Goal: Information Seeking & Learning: Check status

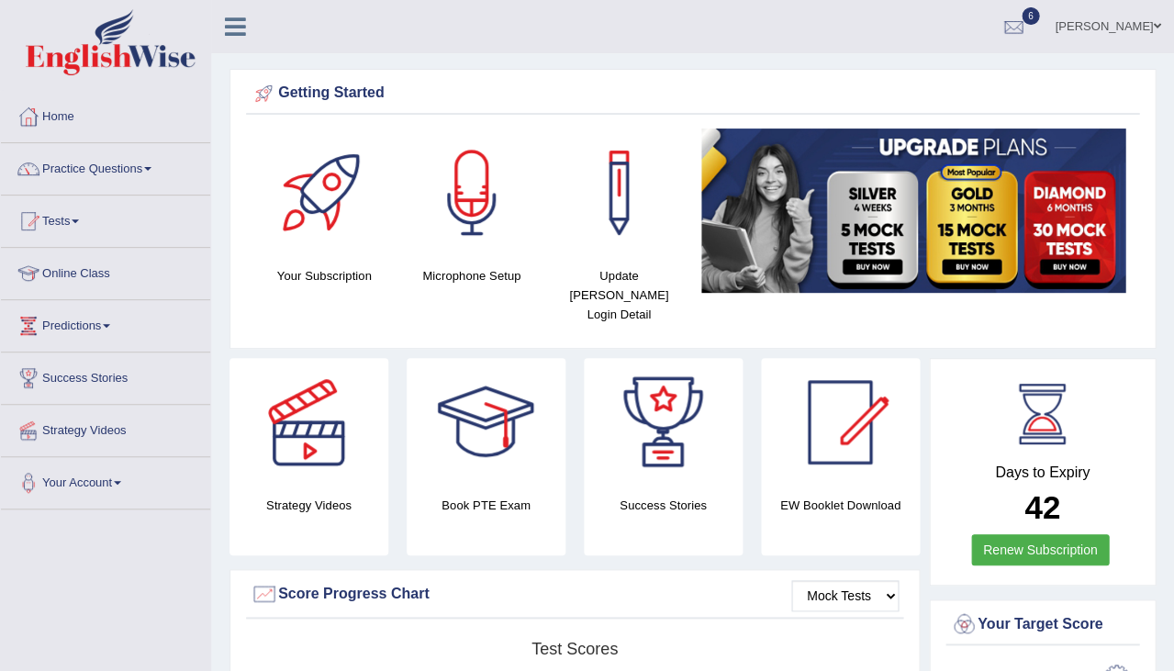
drag, startPoint x: 0, startPoint y: 0, endPoint x: 66, endPoint y: 199, distance: 209.9
click at [66, 199] on link "Tests" at bounding box center [105, 219] width 209 height 46
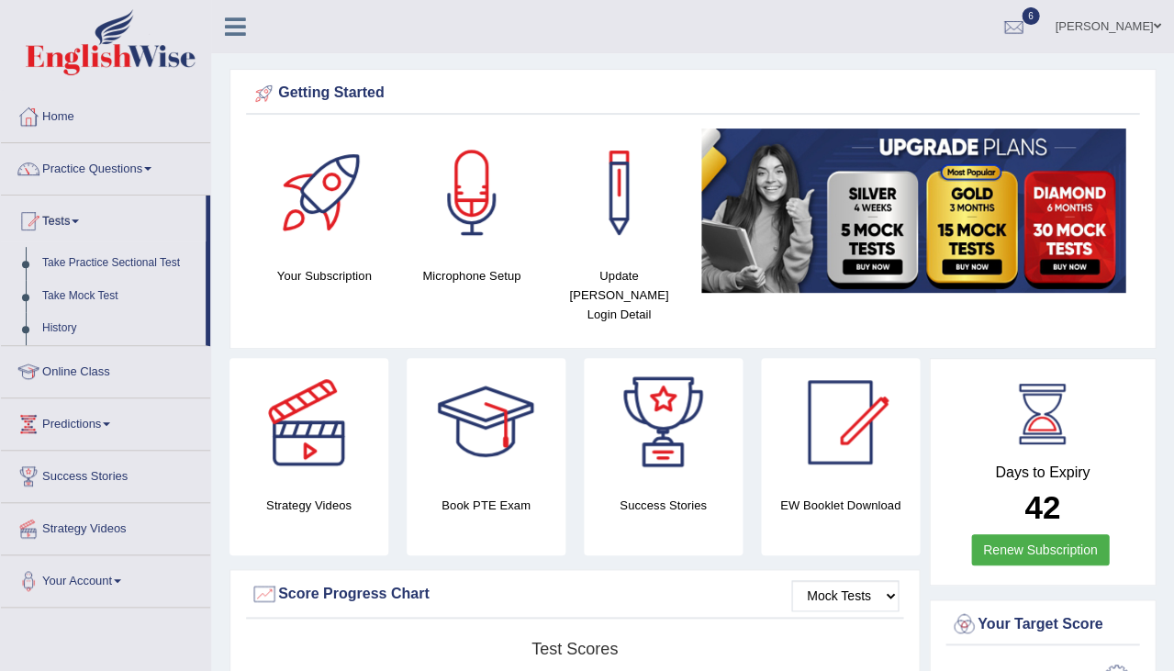
click at [68, 232] on link "Tests" at bounding box center [103, 219] width 205 height 46
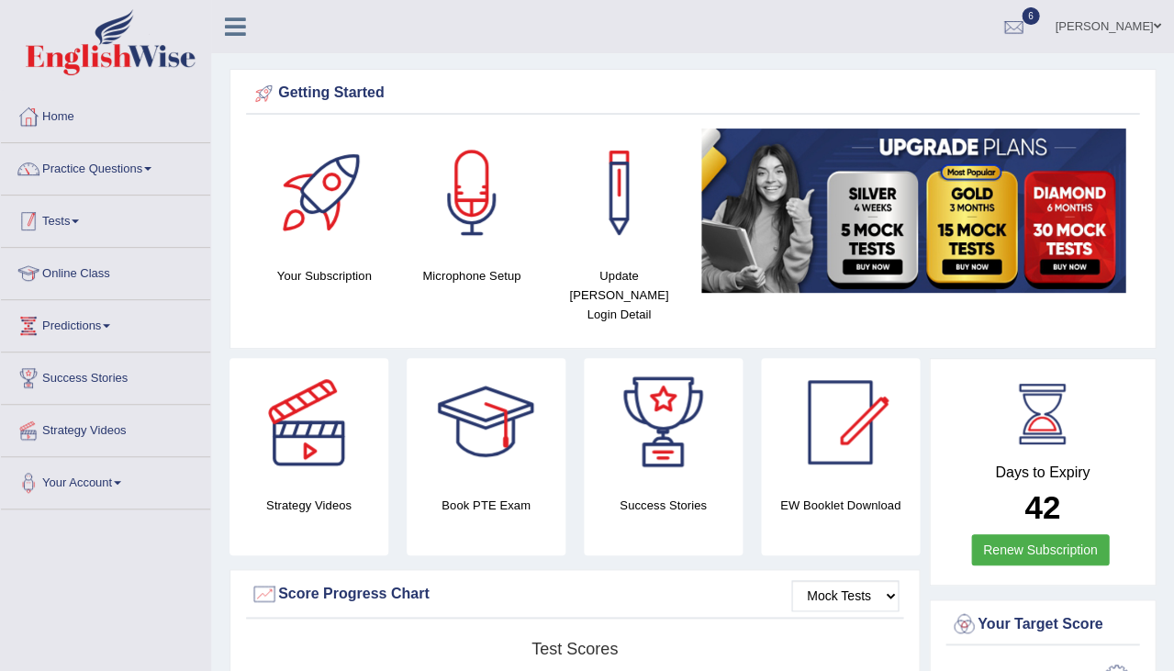
click at [63, 230] on link "Tests" at bounding box center [105, 219] width 209 height 46
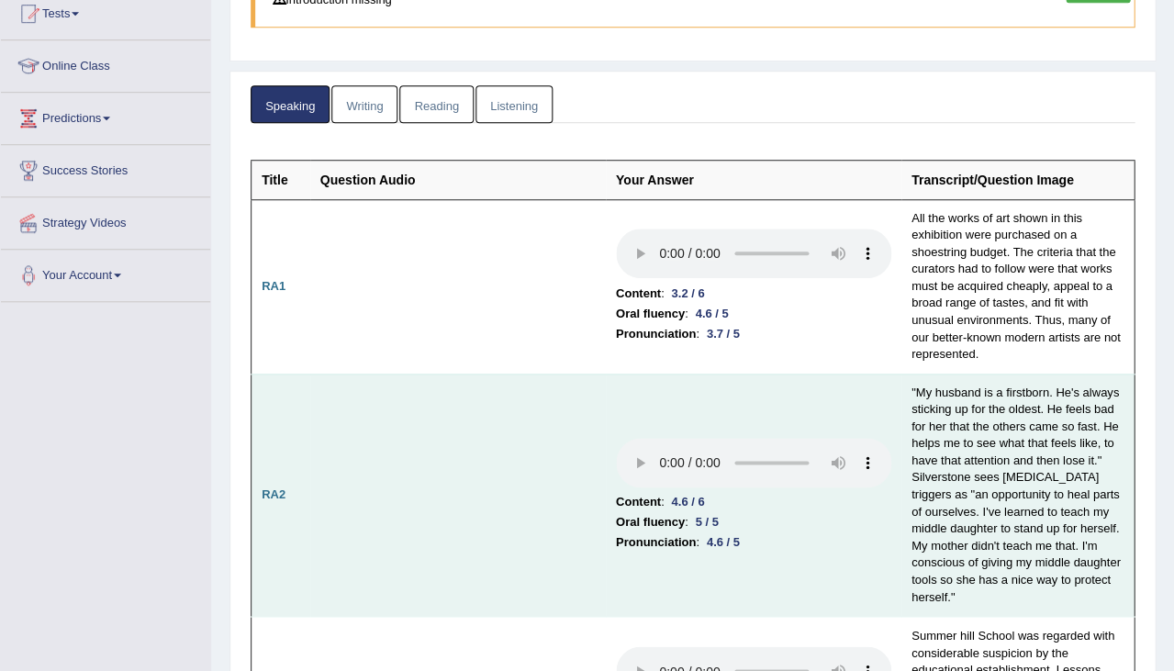
scroll to position [212, 0]
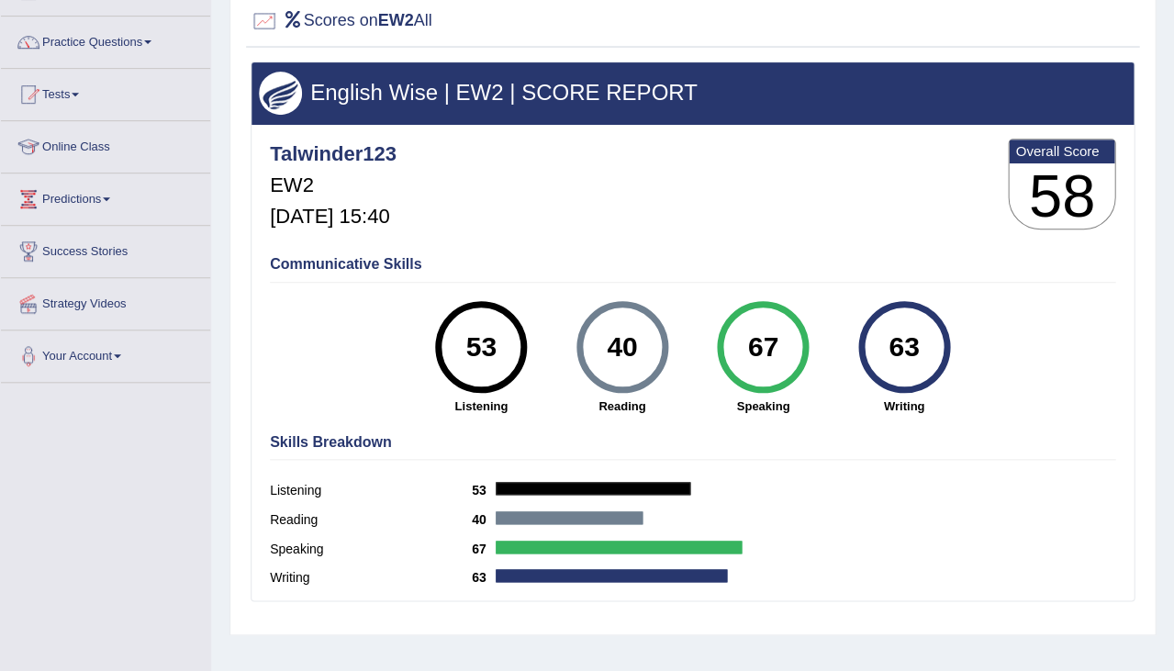
scroll to position [129, 0]
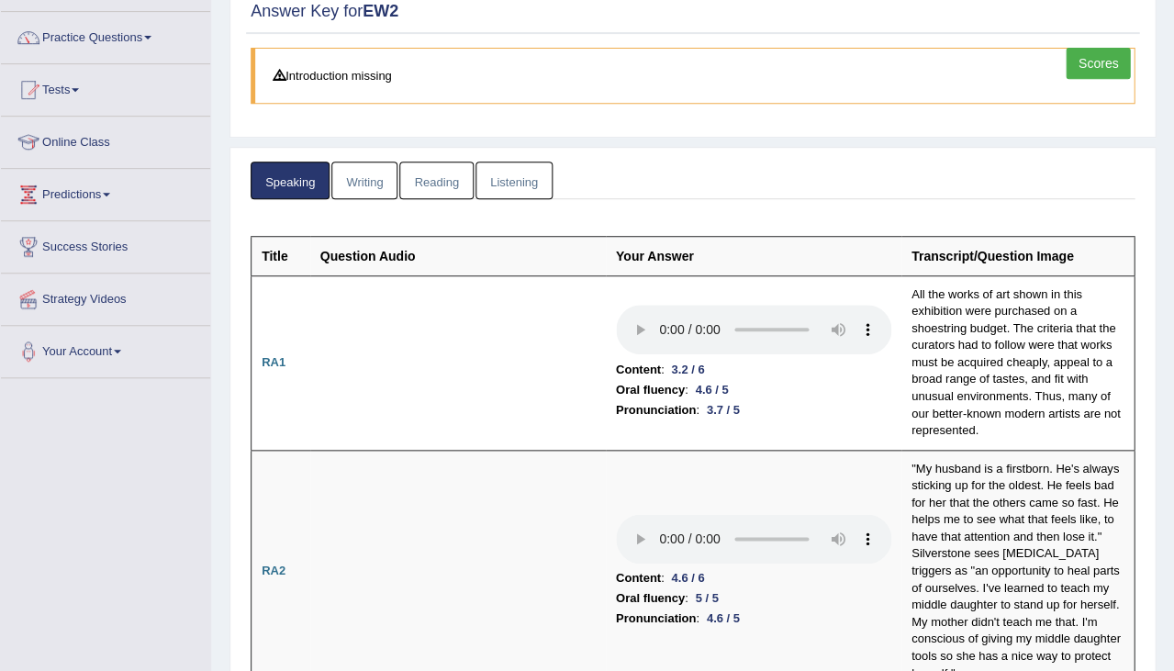
scroll to position [132, 0]
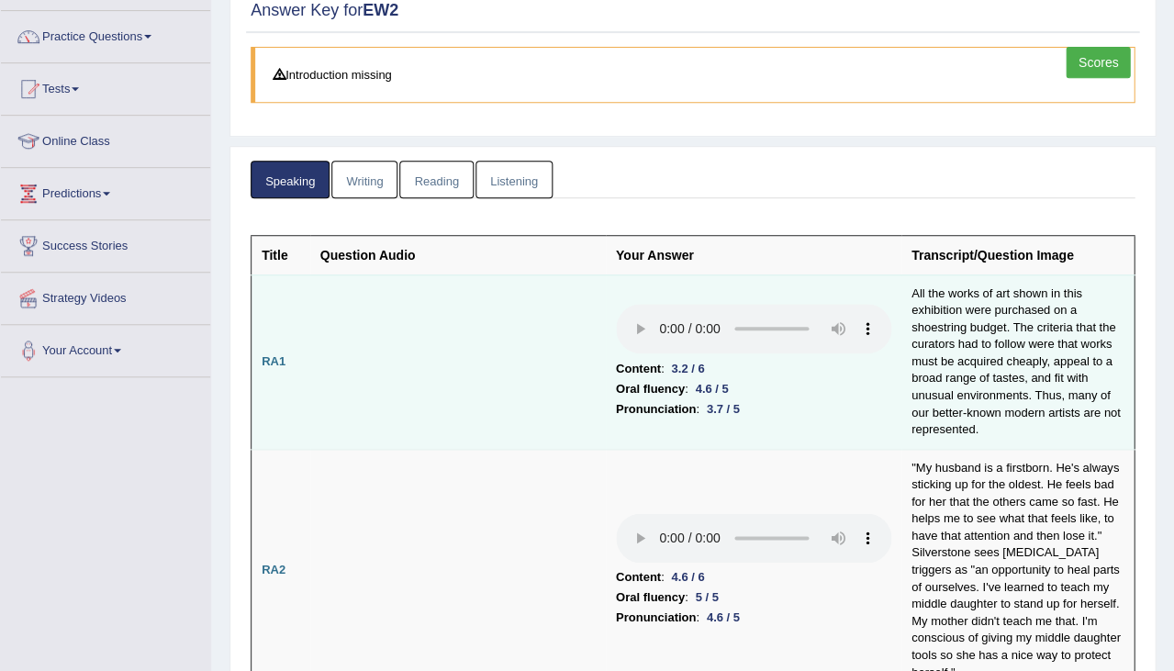
click at [616, 304] on audio at bounding box center [753, 329] width 275 height 50
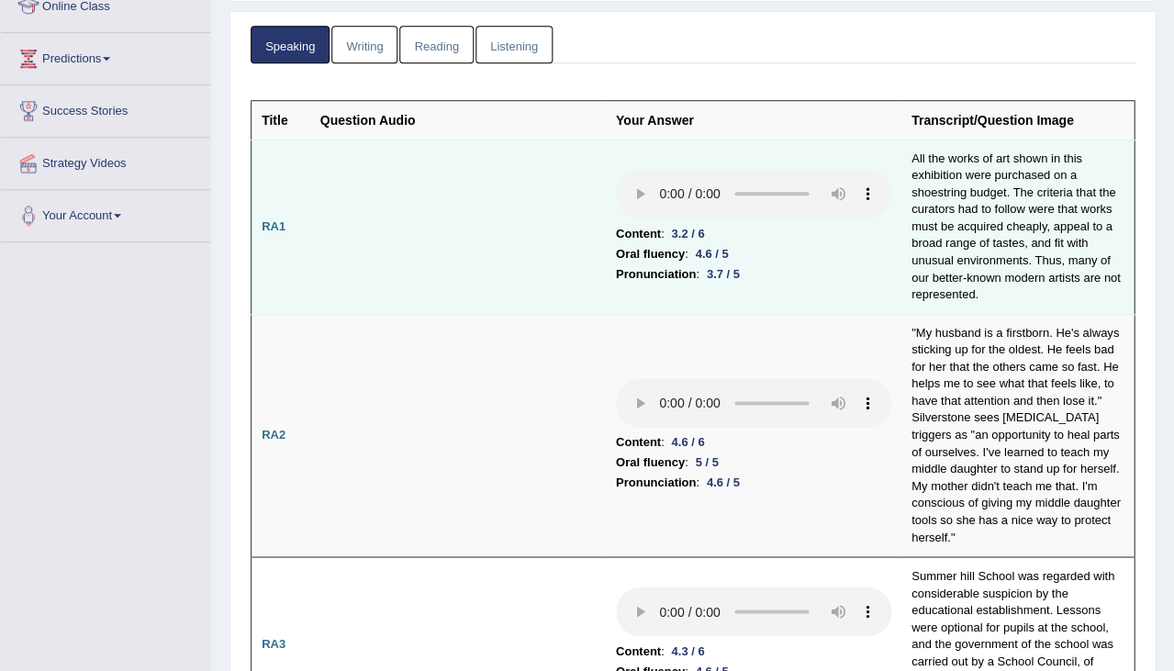
scroll to position [271, 0]
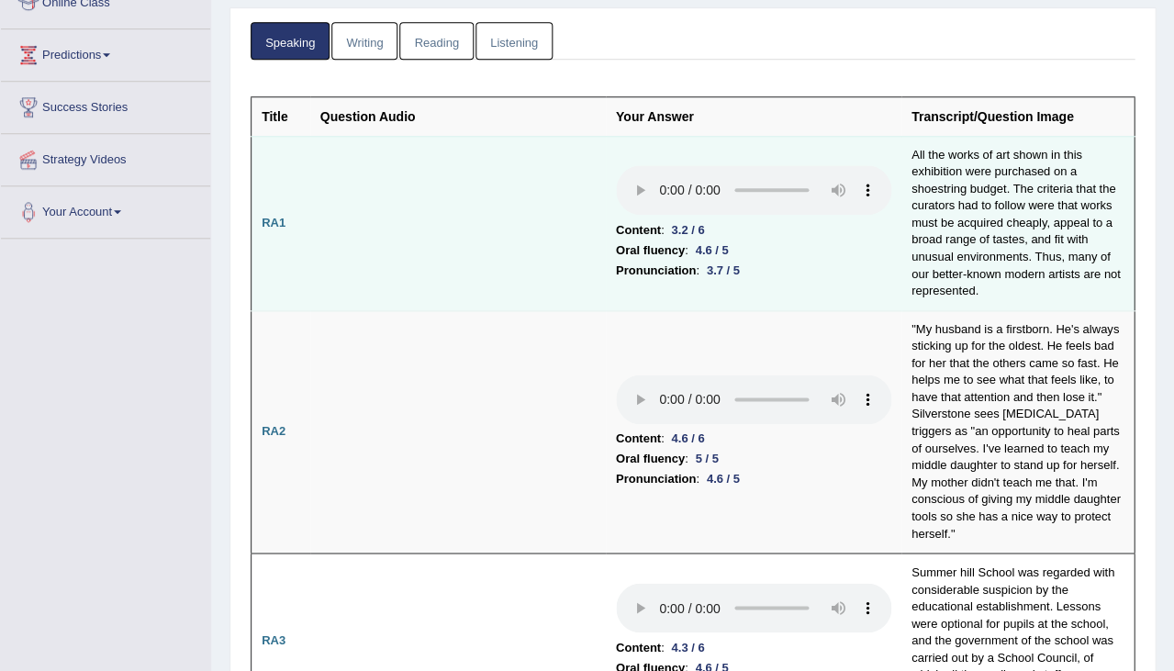
click at [901, 169] on td "All the works of art shown in this exhibition were purchased on a shoestring bu…" at bounding box center [1017, 223] width 233 height 174
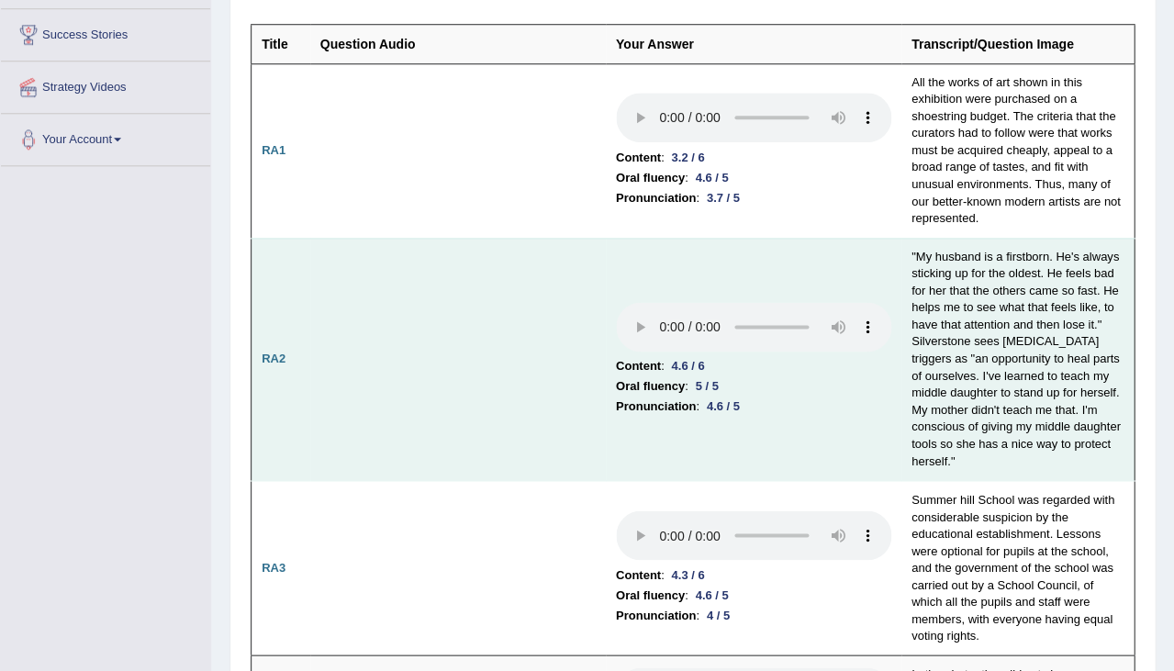
scroll to position [347, 0]
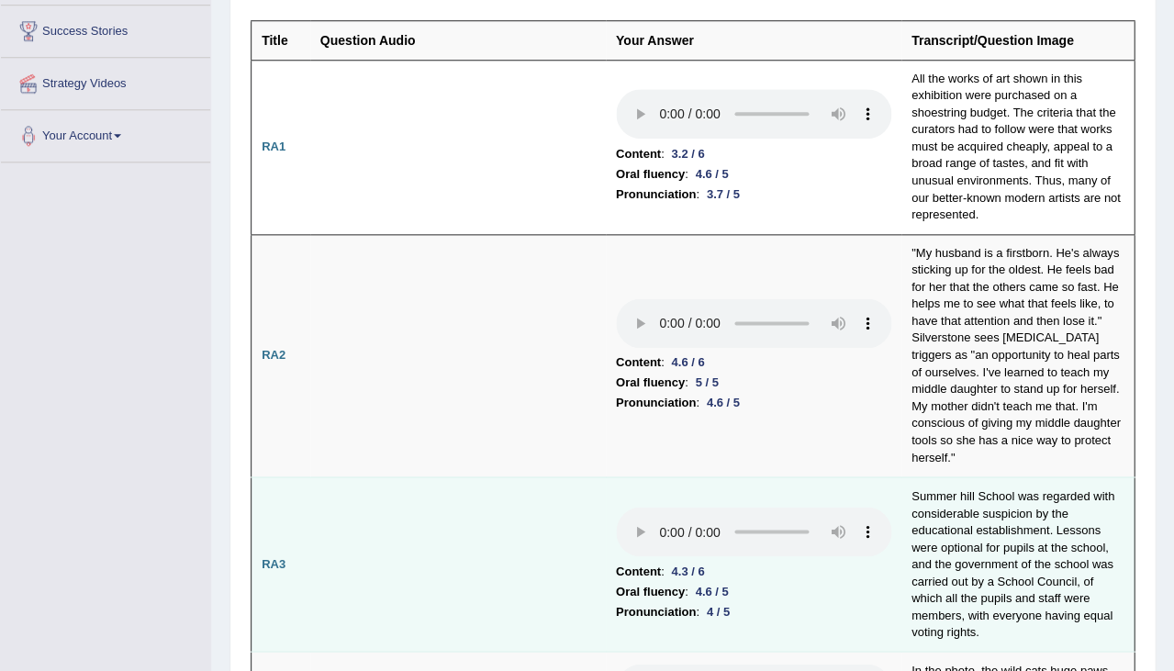
click at [616, 507] on audio at bounding box center [753, 532] width 275 height 50
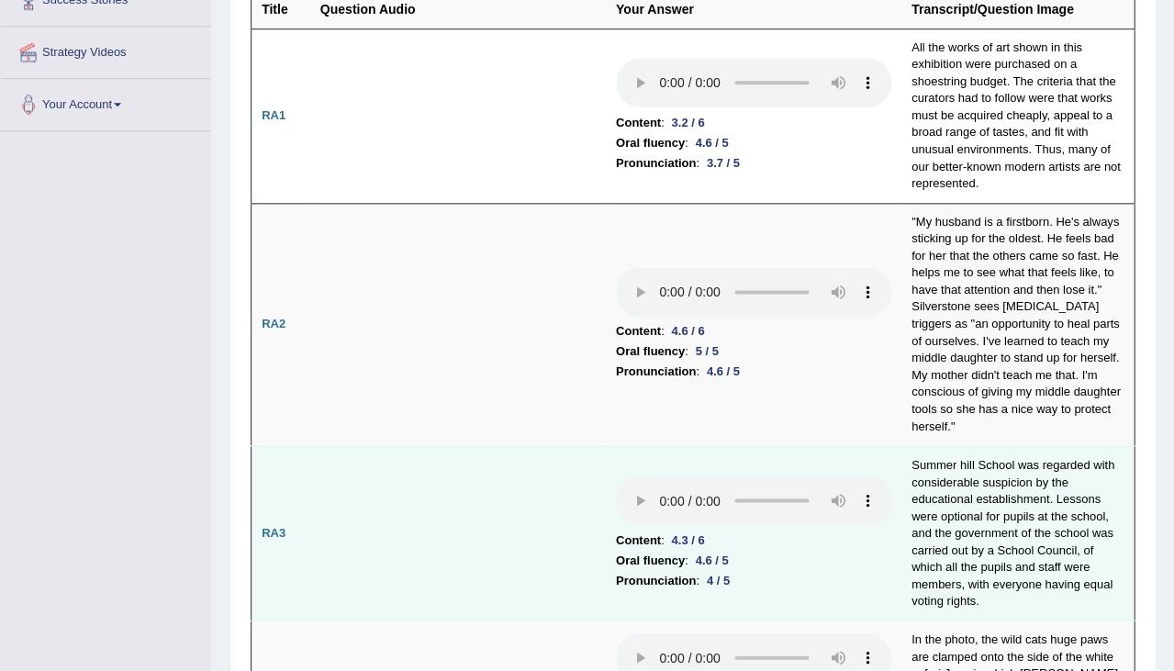
click at [616, 530] on b "Content" at bounding box center [638, 540] width 45 height 20
click at [616, 475] on audio at bounding box center [753, 500] width 275 height 50
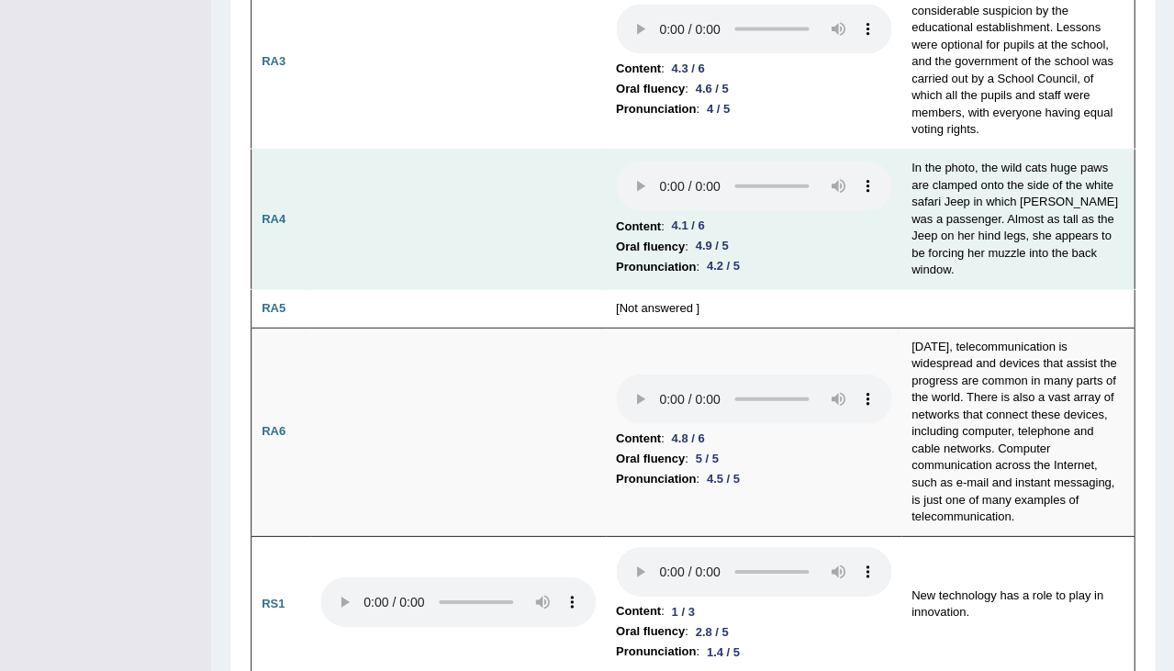
scroll to position [942, 0]
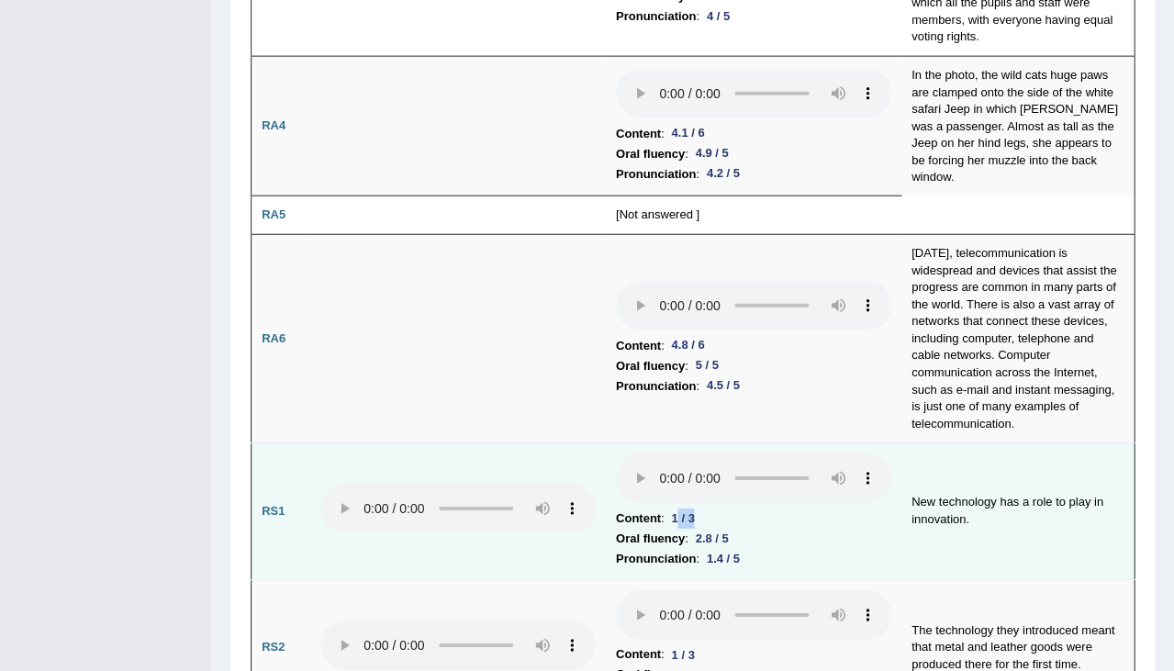
drag, startPoint x: 635, startPoint y: 219, endPoint x: 659, endPoint y: 220, distance: 23.9
click at [659, 509] on li "Content : 1 / 3" at bounding box center [753, 519] width 275 height 20
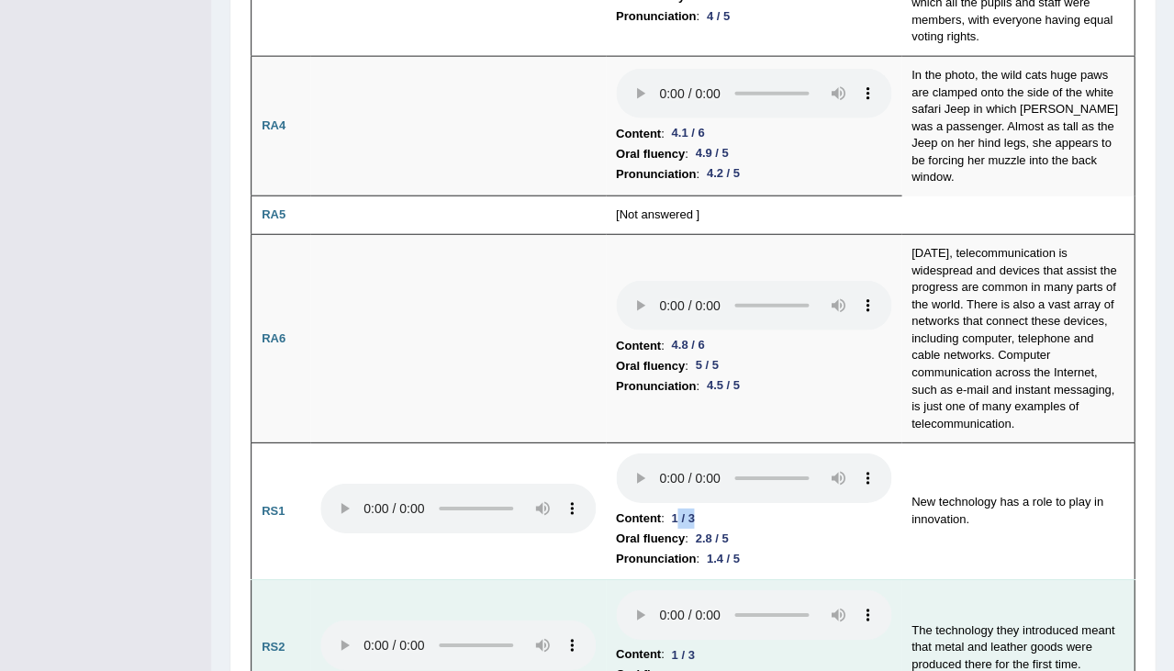
drag, startPoint x: 624, startPoint y: 324, endPoint x: 690, endPoint y: 343, distance: 68.8
click at [690, 579] on td "Content : 1 / 3 Oral fluency : 4.3 / 5 Pronunciation : 2.7 / 5" at bounding box center [754, 647] width 296 height 137
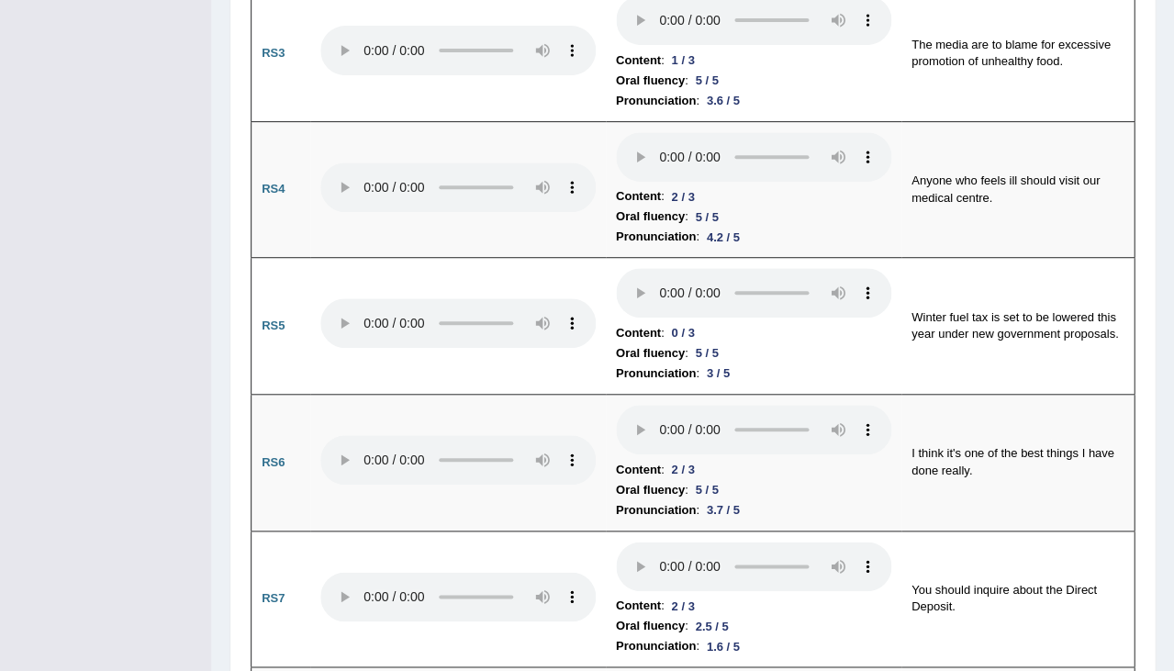
scroll to position [1671, 0]
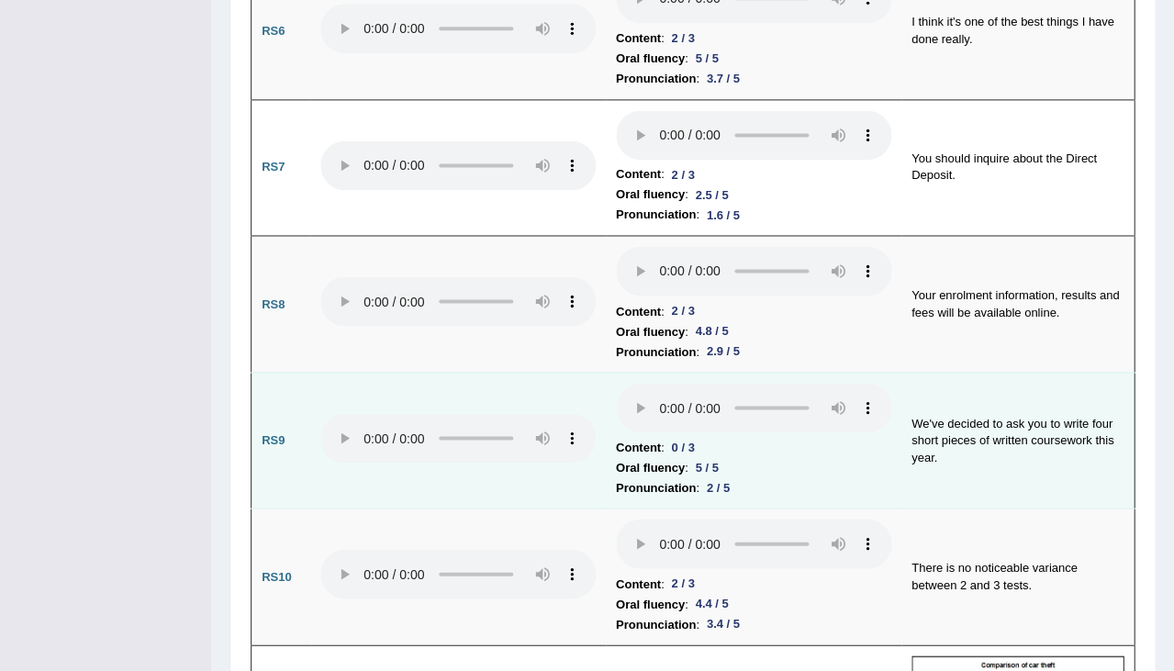
scroll to position [2108, 0]
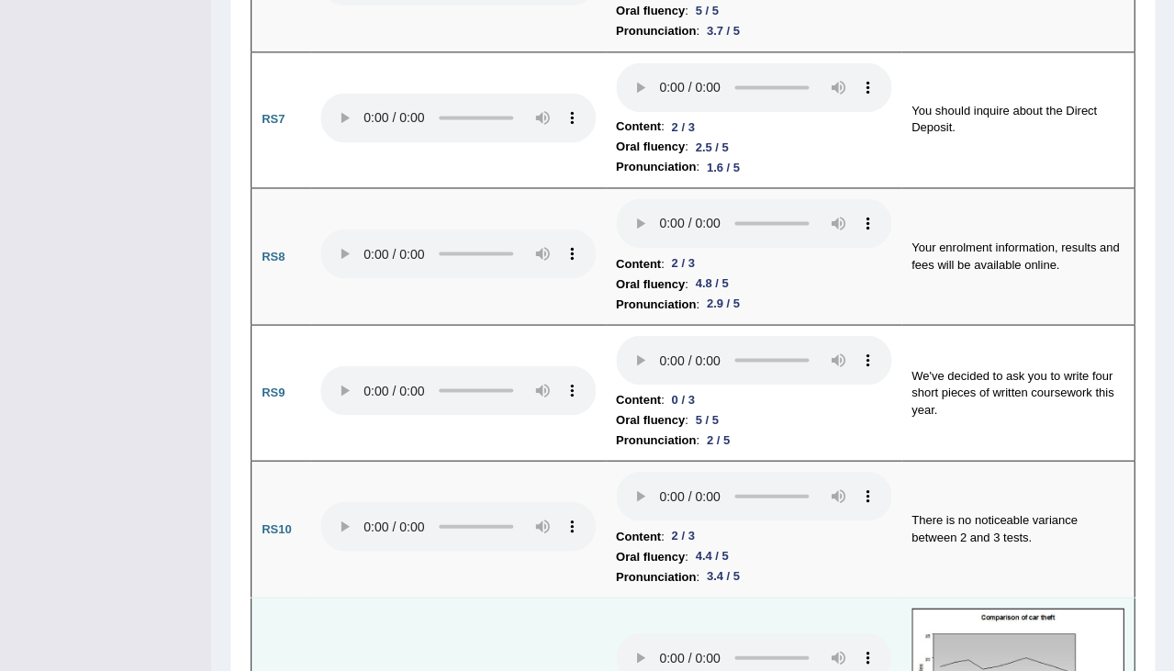
scroll to position [2162, 0]
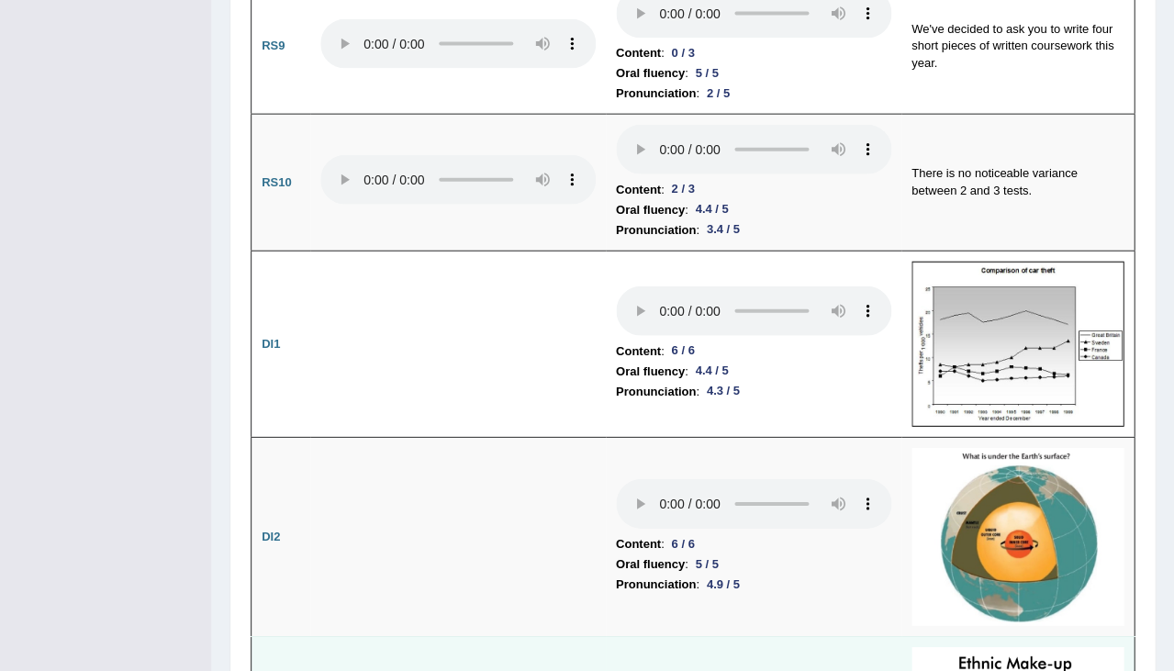
scroll to position [2802, 0]
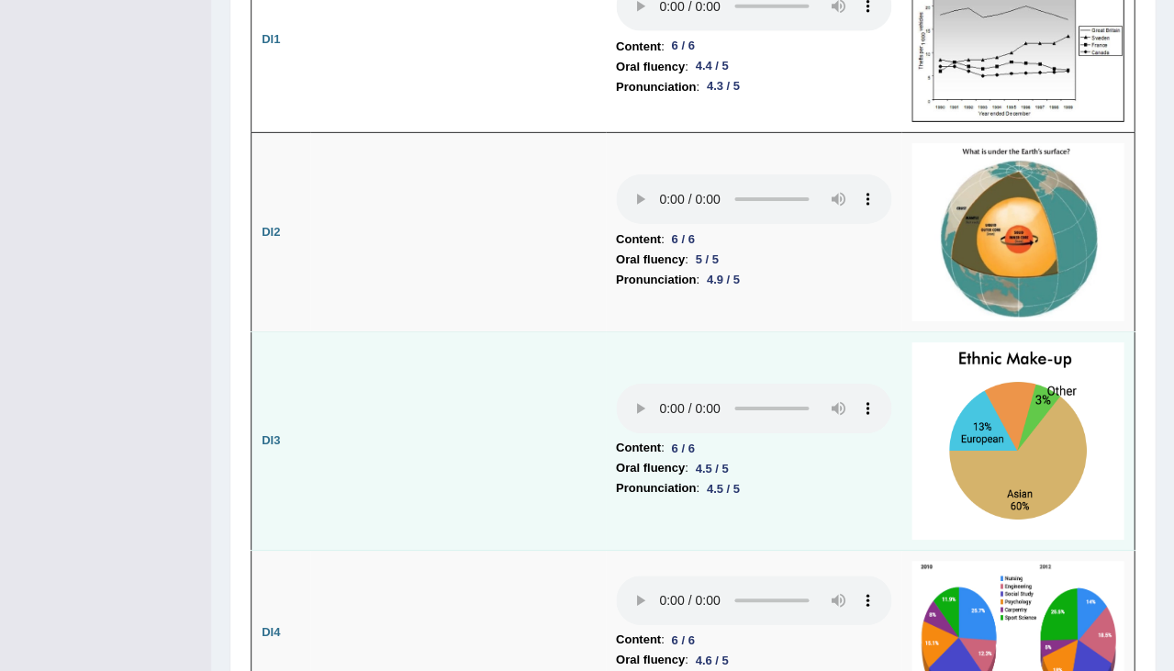
click at [616, 384] on audio at bounding box center [753, 409] width 275 height 50
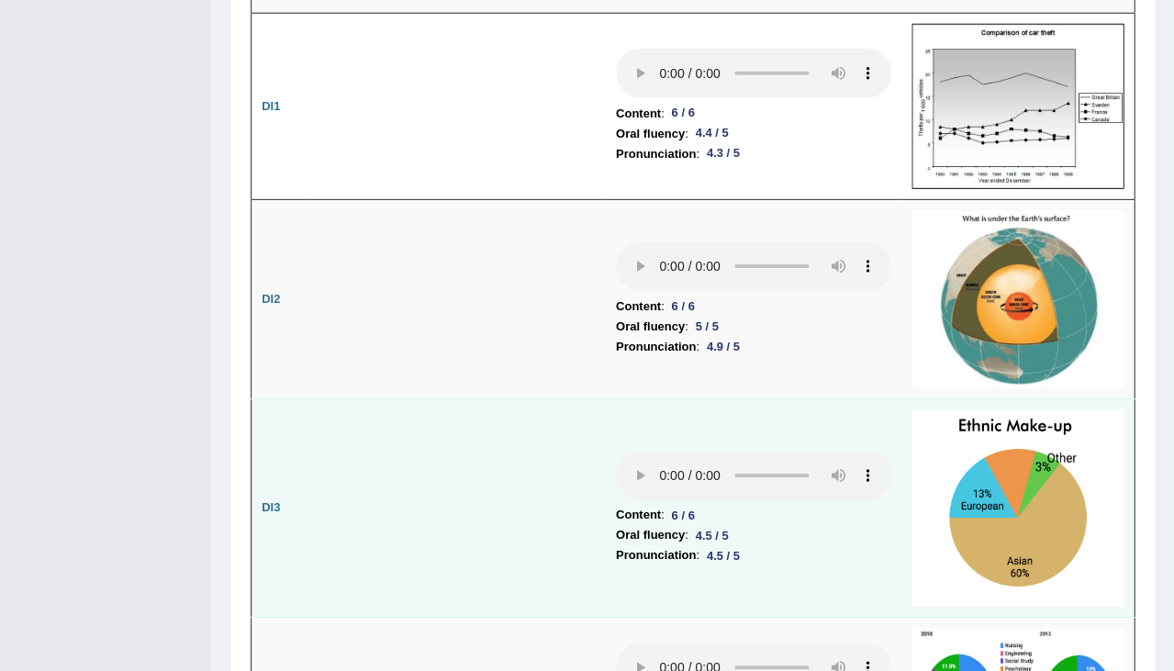
click at [616, 451] on audio at bounding box center [753, 476] width 275 height 50
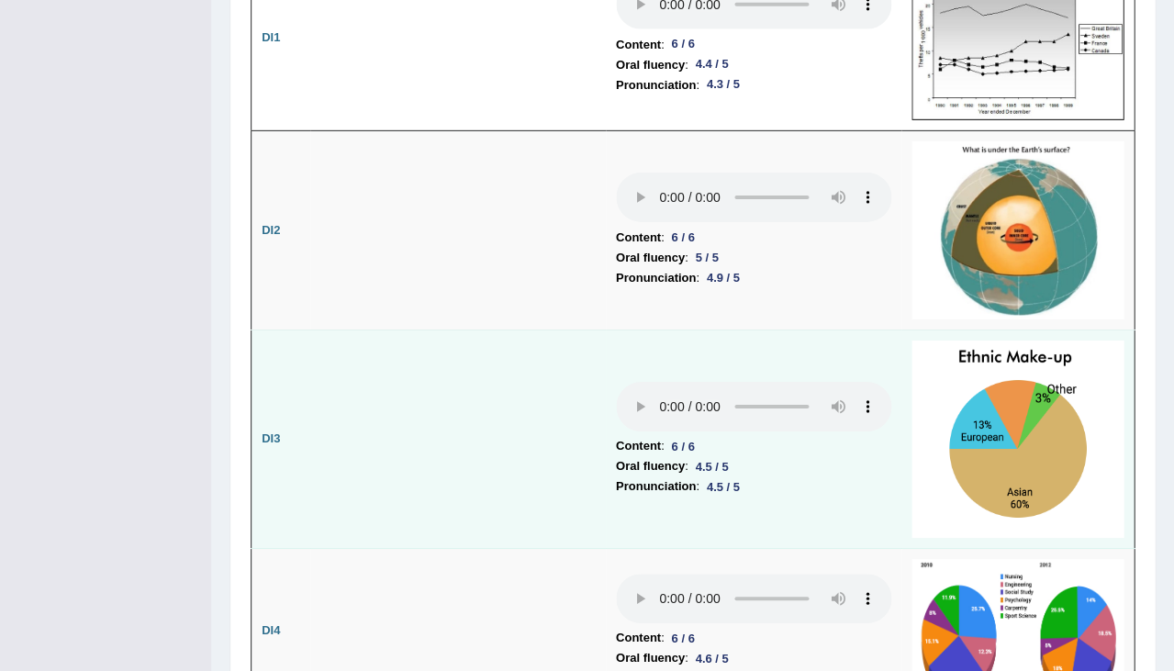
scroll to position [2807, 0]
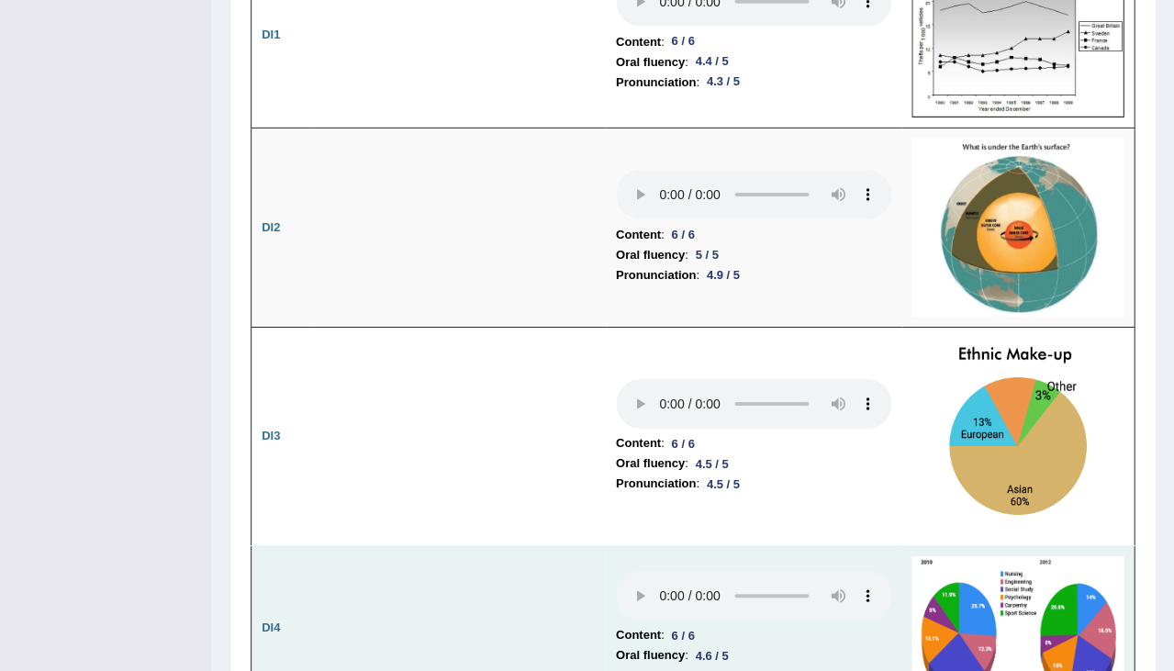
click at [616, 571] on audio at bounding box center [753, 596] width 275 height 50
click at [616, 625] on b "Content" at bounding box center [638, 635] width 45 height 20
click at [616, 571] on audio at bounding box center [753, 596] width 275 height 50
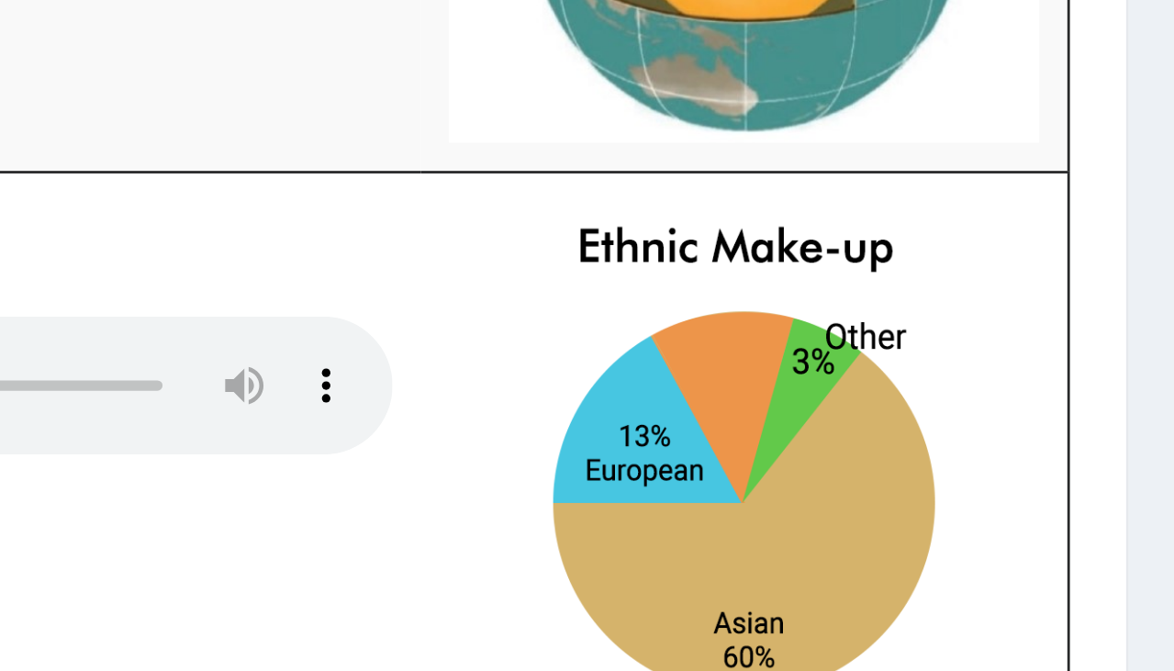
click at [911, 556] on img at bounding box center [1017, 628] width 212 height 144
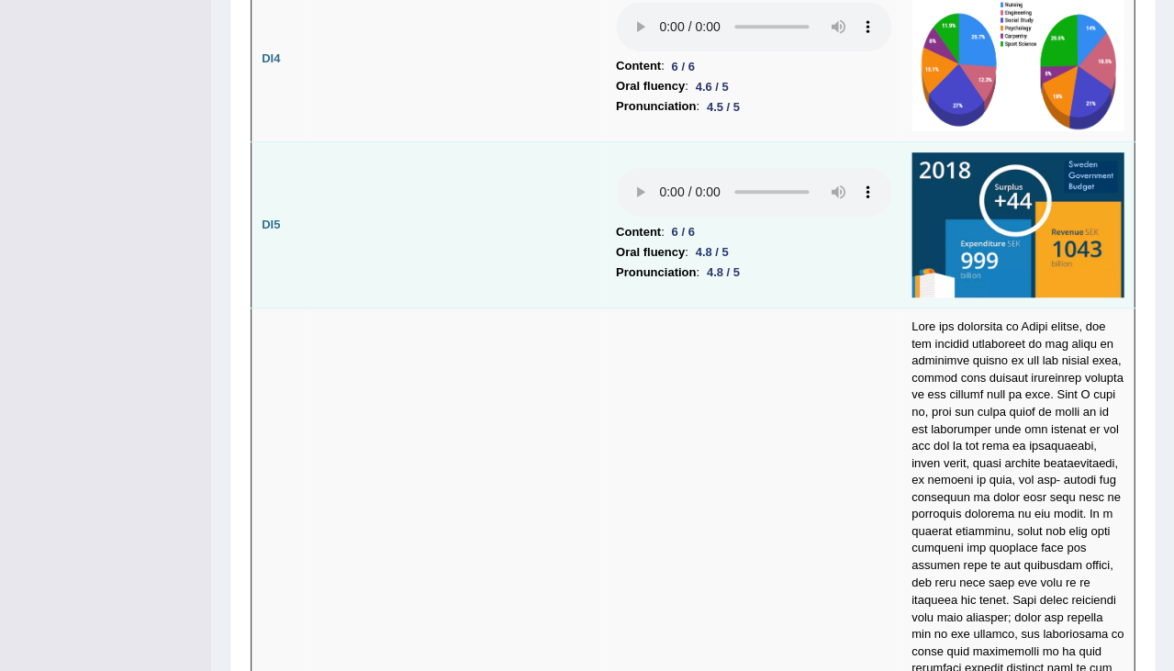
scroll to position [3691, 0]
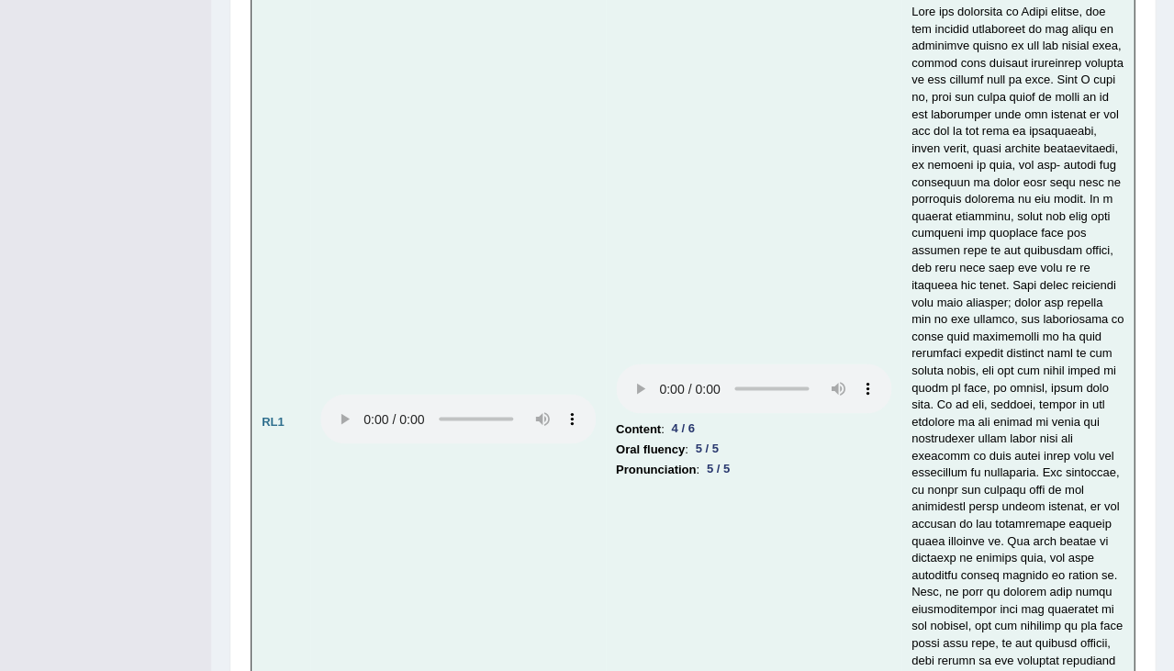
click at [616, 363] on audio at bounding box center [753, 388] width 275 height 50
click at [646, 363] on audio at bounding box center [753, 388] width 275 height 50
click at [616, 363] on audio at bounding box center [753, 388] width 275 height 50
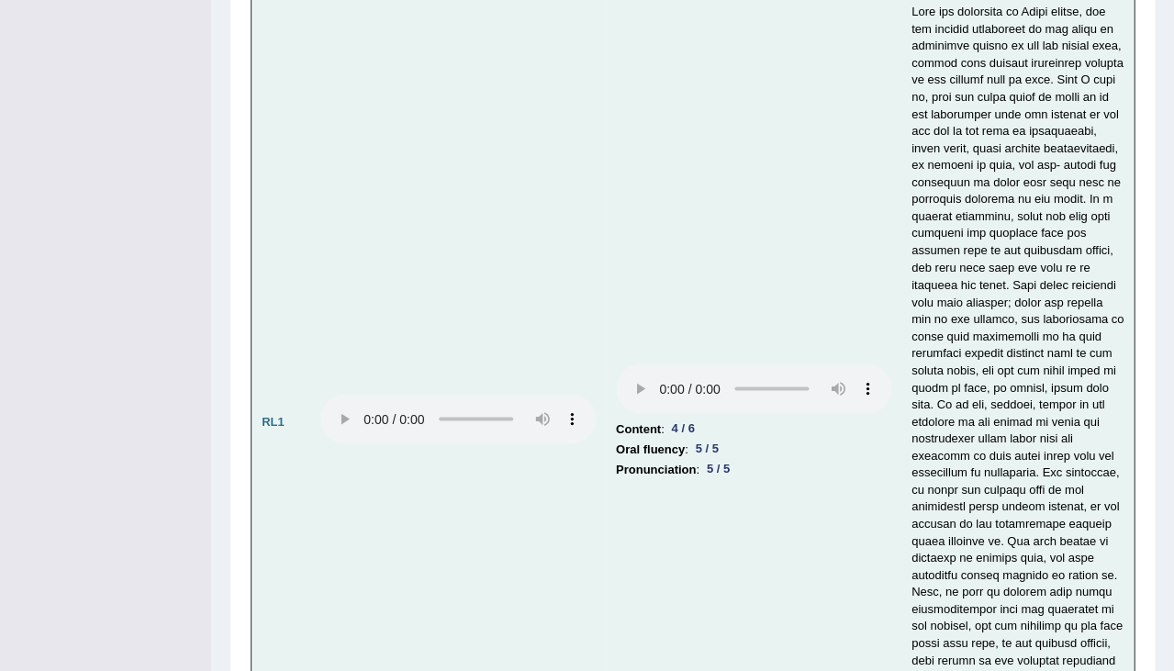
click at [616, 363] on audio at bounding box center [753, 388] width 275 height 50
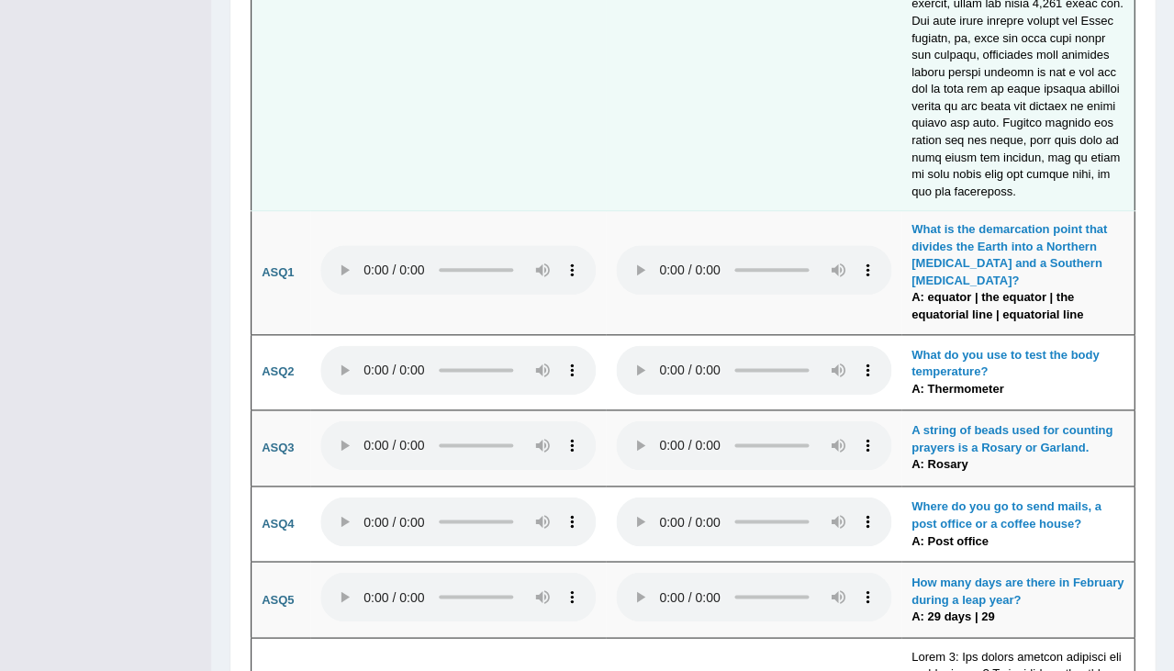
scroll to position [5043, 0]
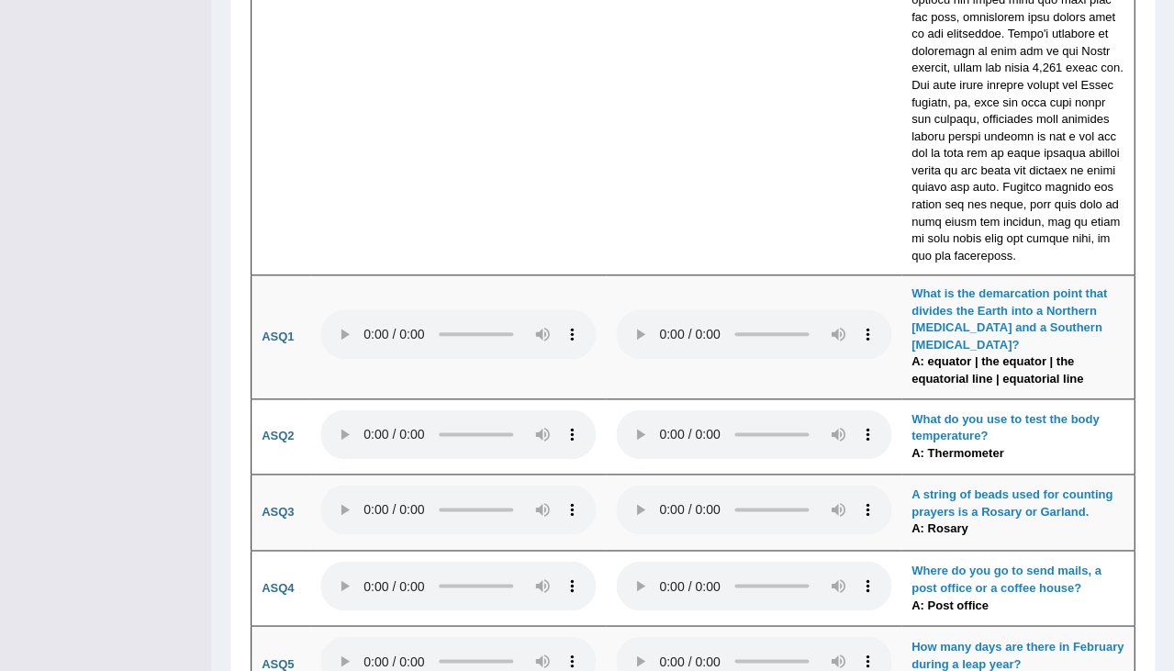
scroll to position [4958, 0]
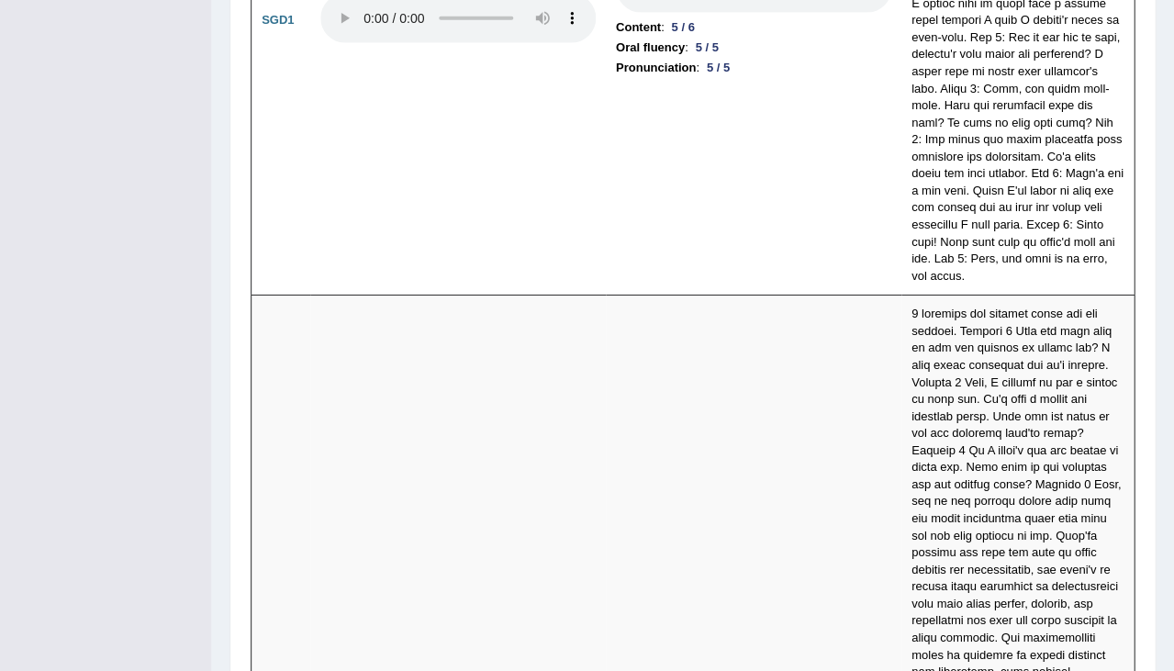
scroll to position [5922, 0]
drag, startPoint x: 617, startPoint y: 394, endPoint x: 639, endPoint y: 395, distance: 22.0
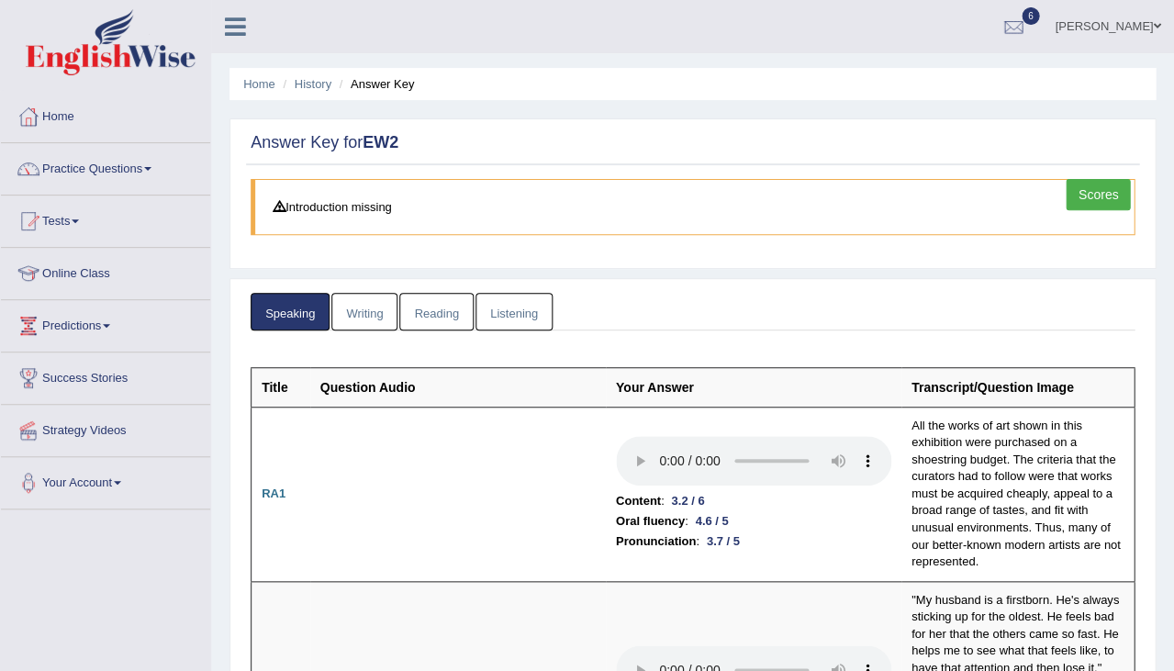
scroll to position [0, 0]
click at [373, 318] on link "Writing" at bounding box center [364, 312] width 66 height 38
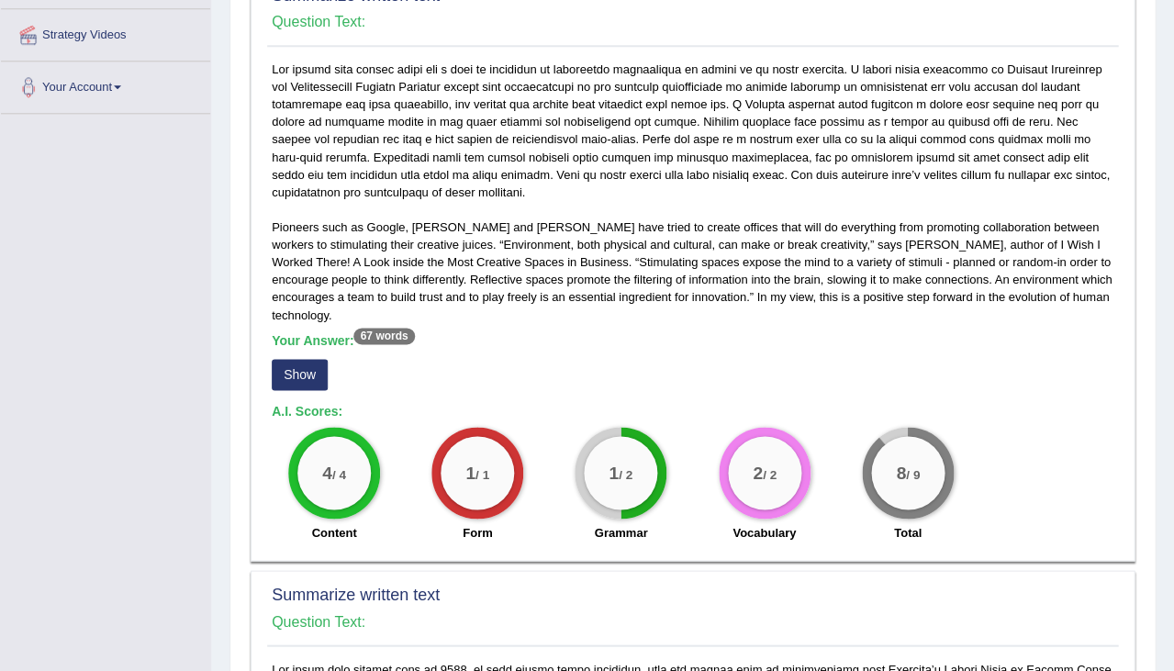
scroll to position [400, 0]
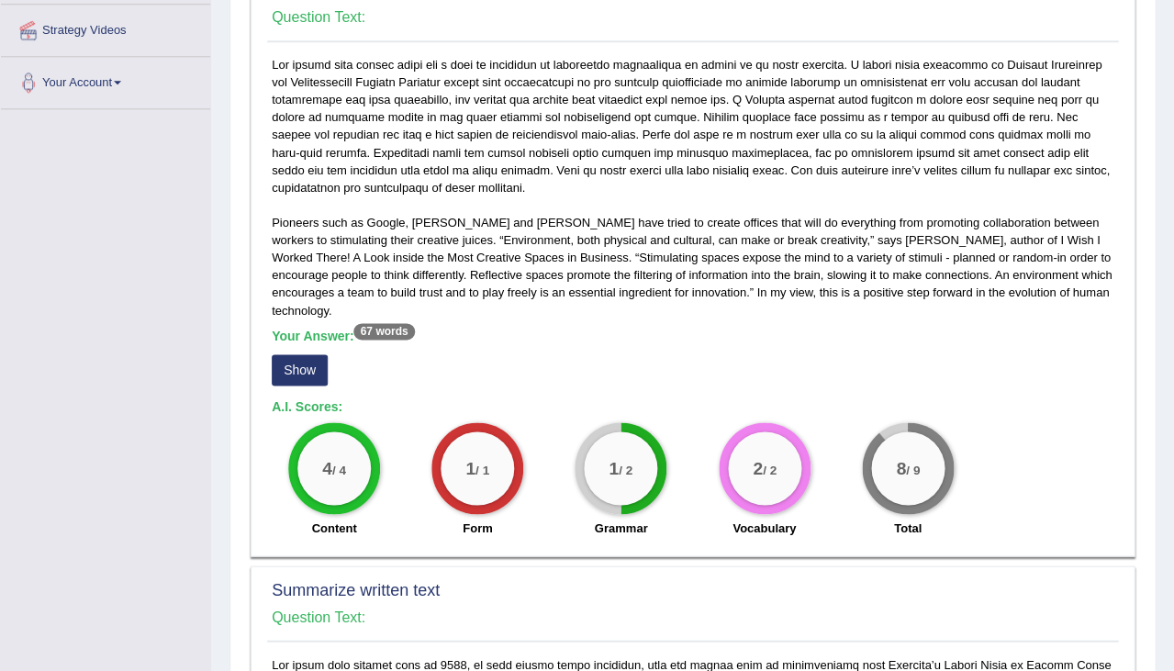
click at [292, 354] on button "Show" at bounding box center [300, 369] width 56 height 31
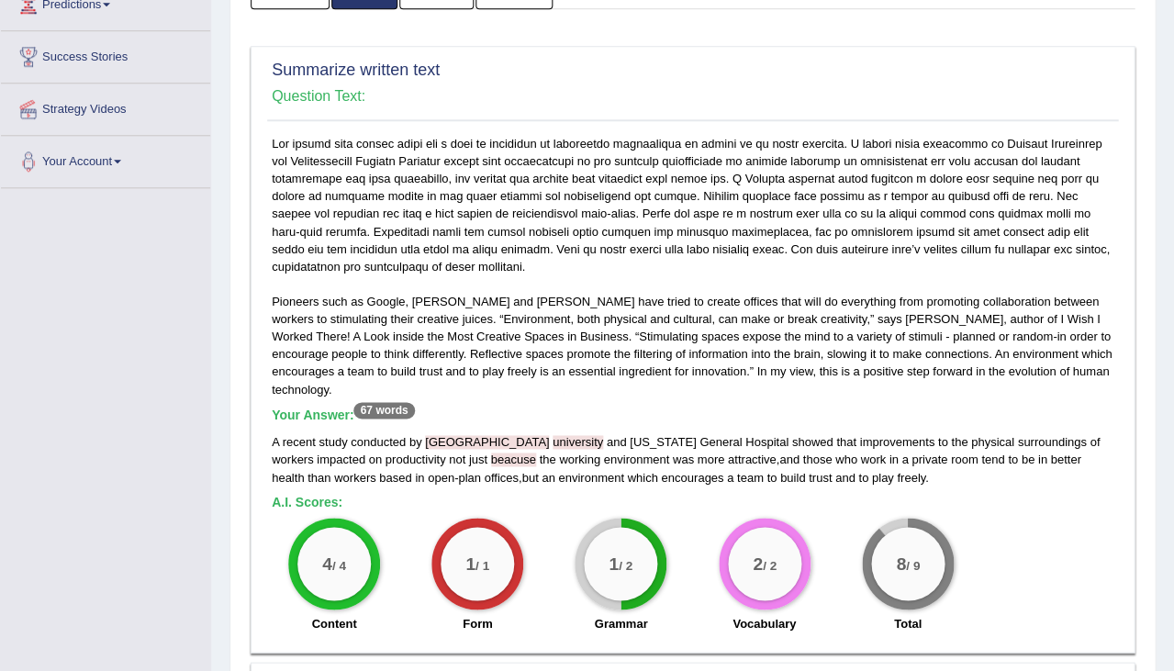
scroll to position [319, 0]
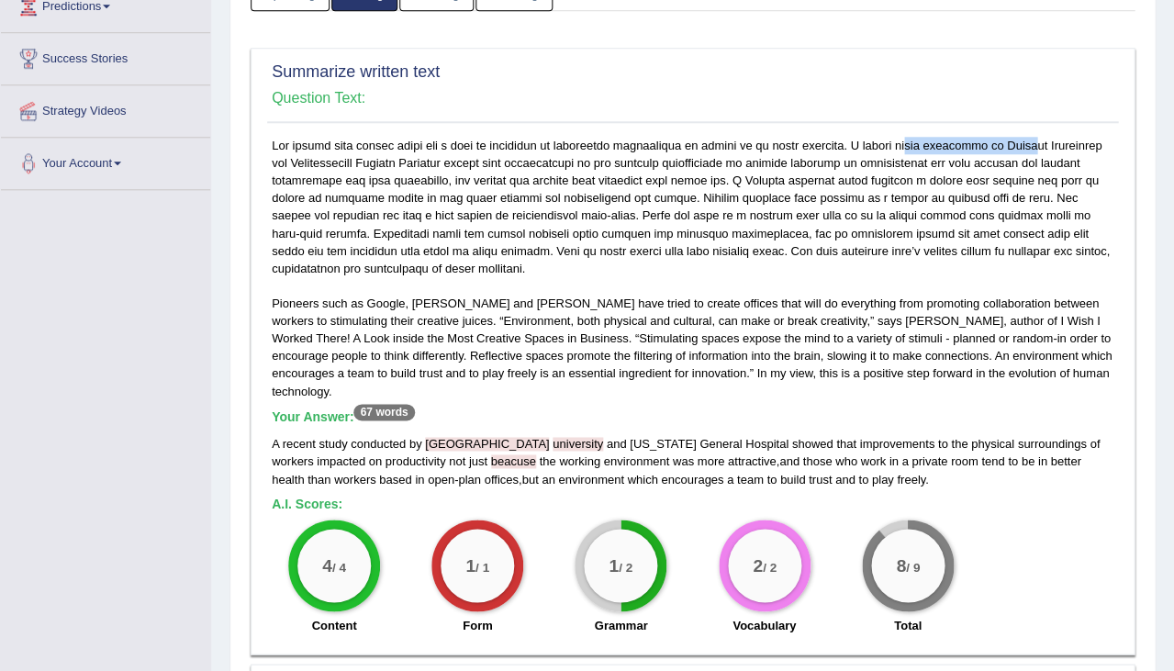
drag, startPoint x: 855, startPoint y: 134, endPoint x: 997, endPoint y: 137, distance: 142.3
click at [997, 137] on div "Pioneers such as Google, Walt Disney and Dyson have tried to create offices tha…" at bounding box center [692, 391] width 851 height 508
click at [1045, 165] on div "Pioneers such as Google, Walt Disney and Dyson have tried to create offices tha…" at bounding box center [692, 391] width 851 height 508
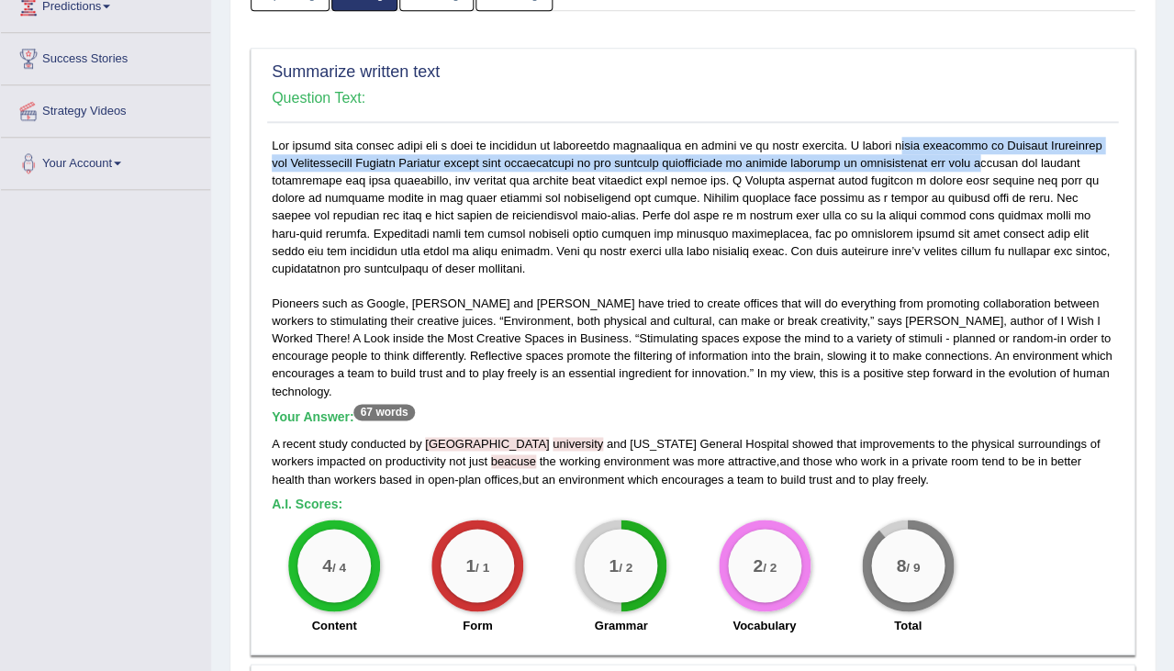
drag, startPoint x: 966, startPoint y: 154, endPoint x: 851, endPoint y: 138, distance: 115.9
click at [851, 138] on div "Pioneers such as Google, Walt Disney and Dyson have tried to create offices tha…" at bounding box center [692, 391] width 851 height 508
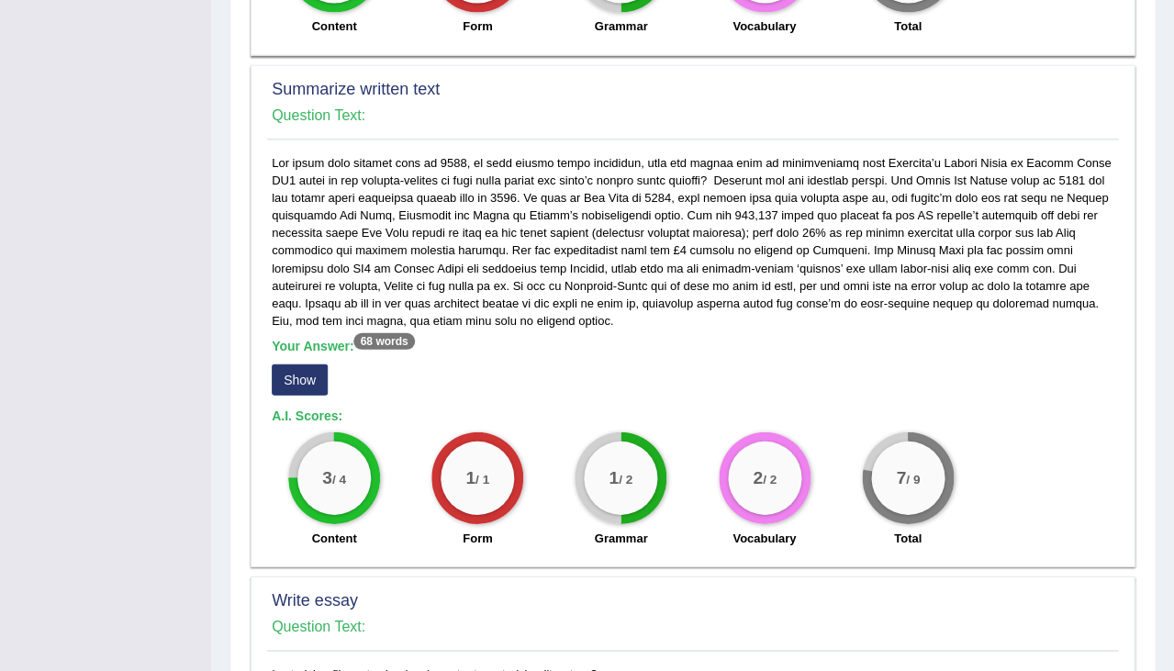
scroll to position [918, 0]
click at [282, 364] on button "Show" at bounding box center [300, 379] width 56 height 31
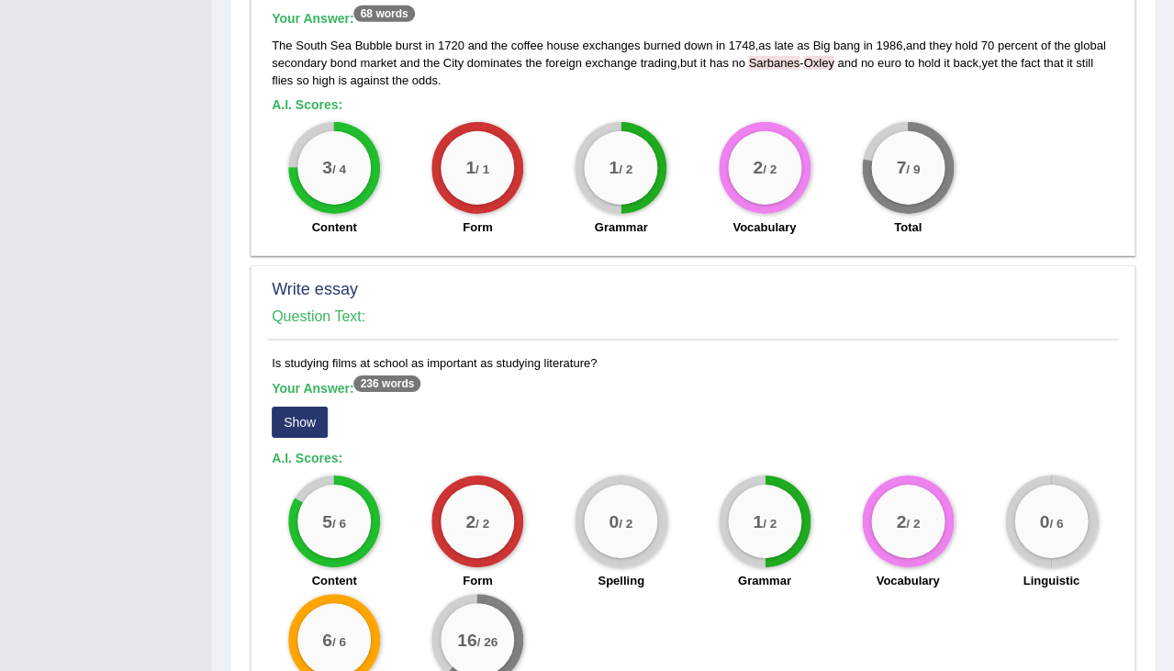
scroll to position [1281, 0]
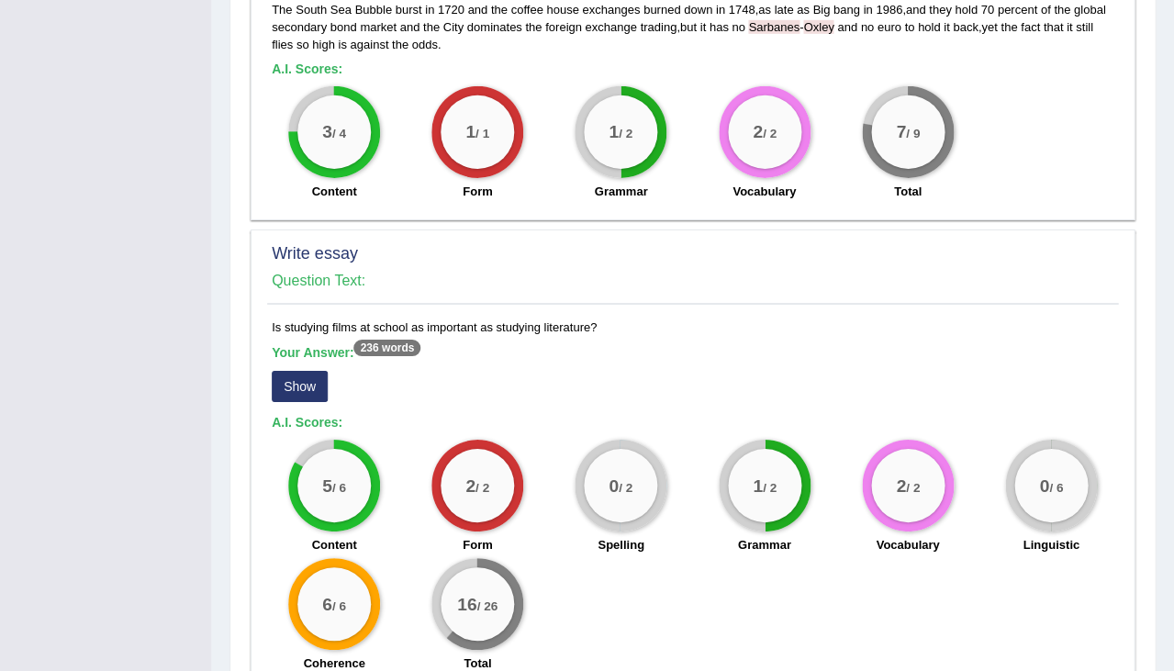
click at [321, 371] on button "Show" at bounding box center [300, 386] width 56 height 31
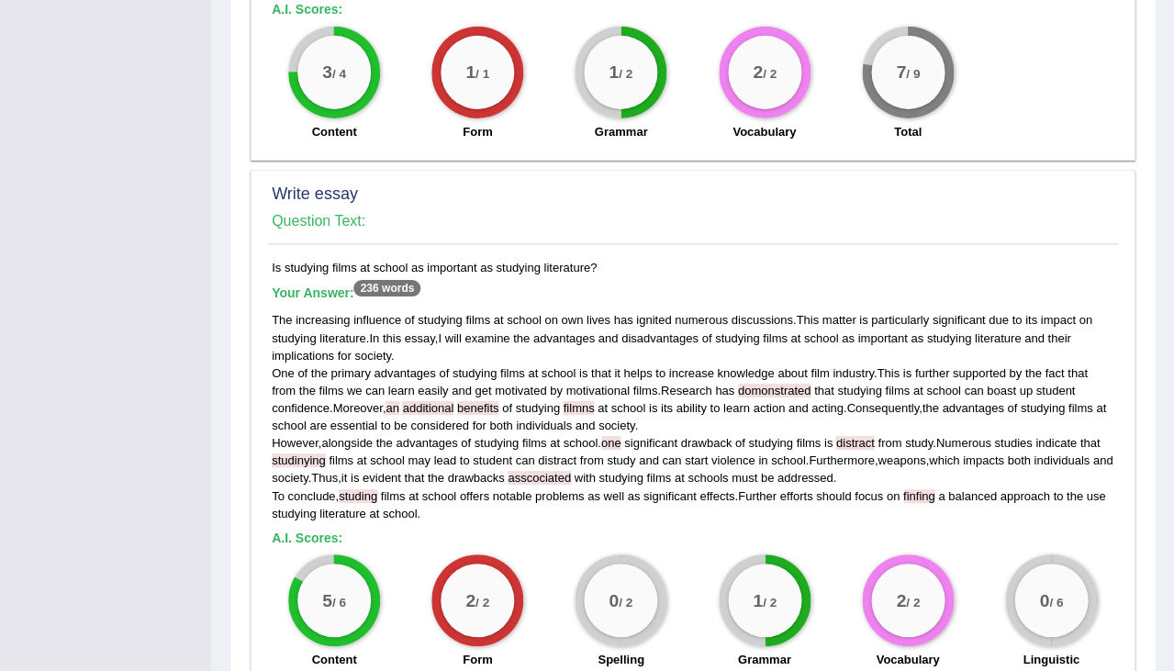
scroll to position [1449, 0]
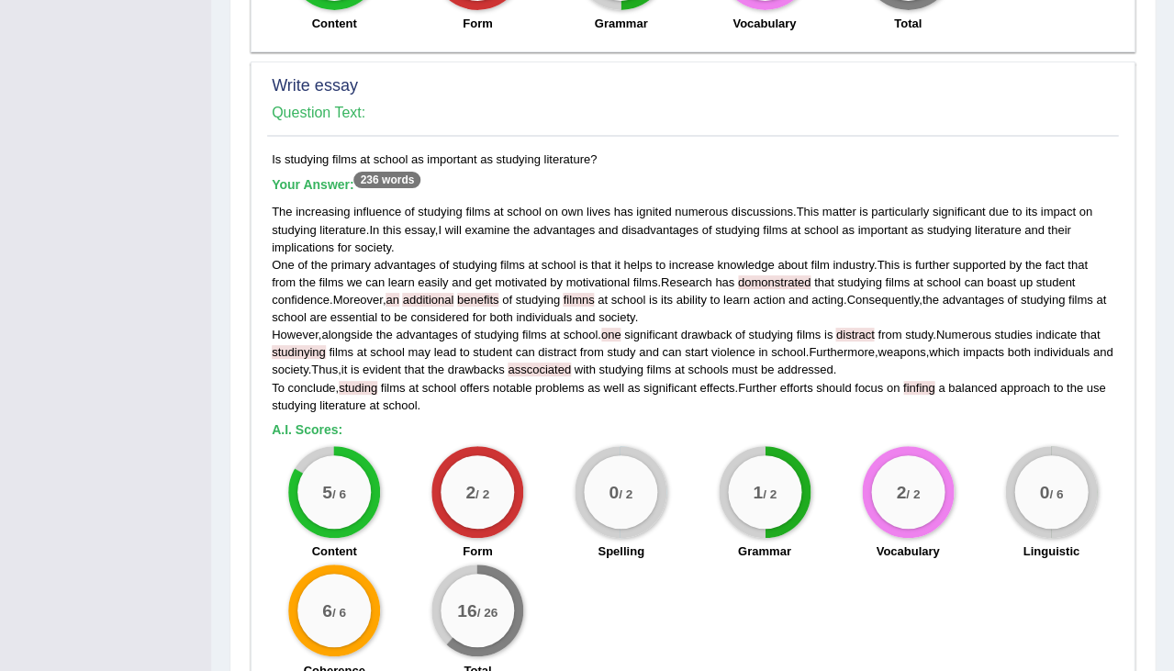
drag, startPoint x: 1022, startPoint y: 421, endPoint x: 1068, endPoint y: 446, distance: 53.0
click at [1070, 446] on div "0 / 6" at bounding box center [1051, 492] width 92 height 92
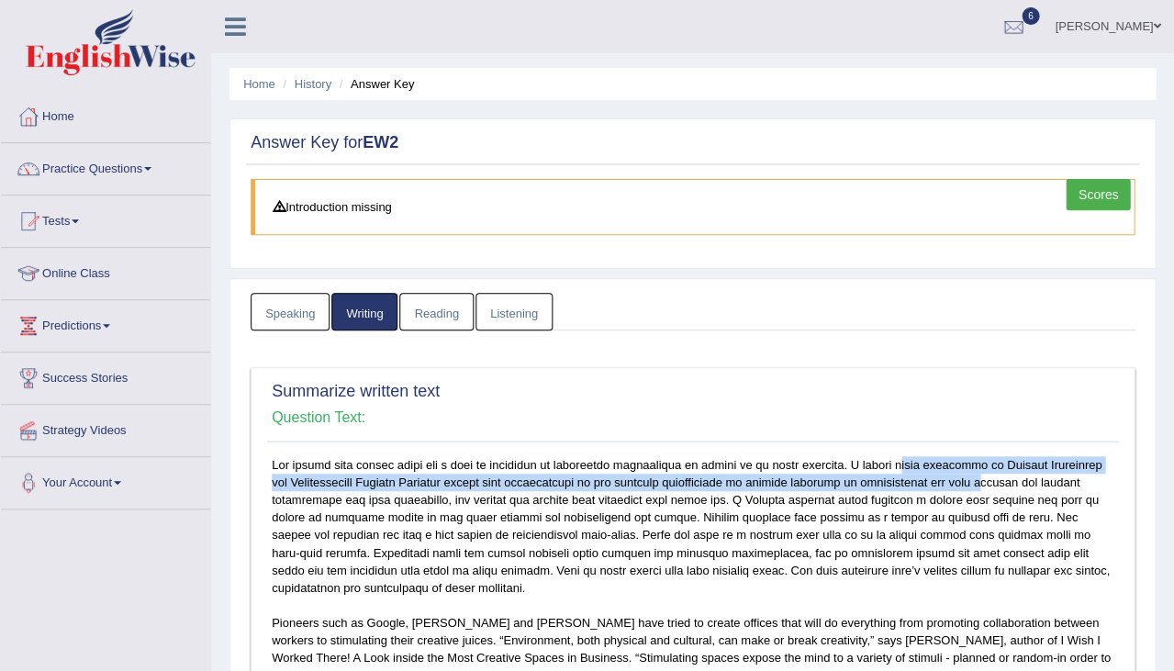
scroll to position [0, 0]
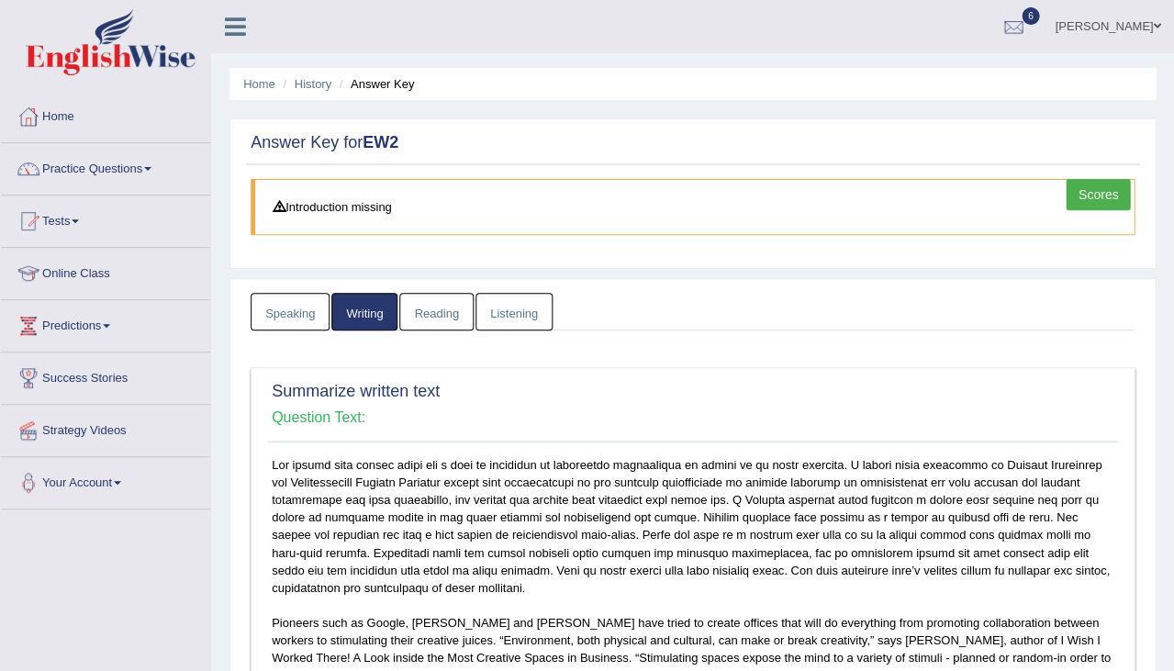
click at [449, 300] on link "Reading" at bounding box center [435, 312] width 73 height 38
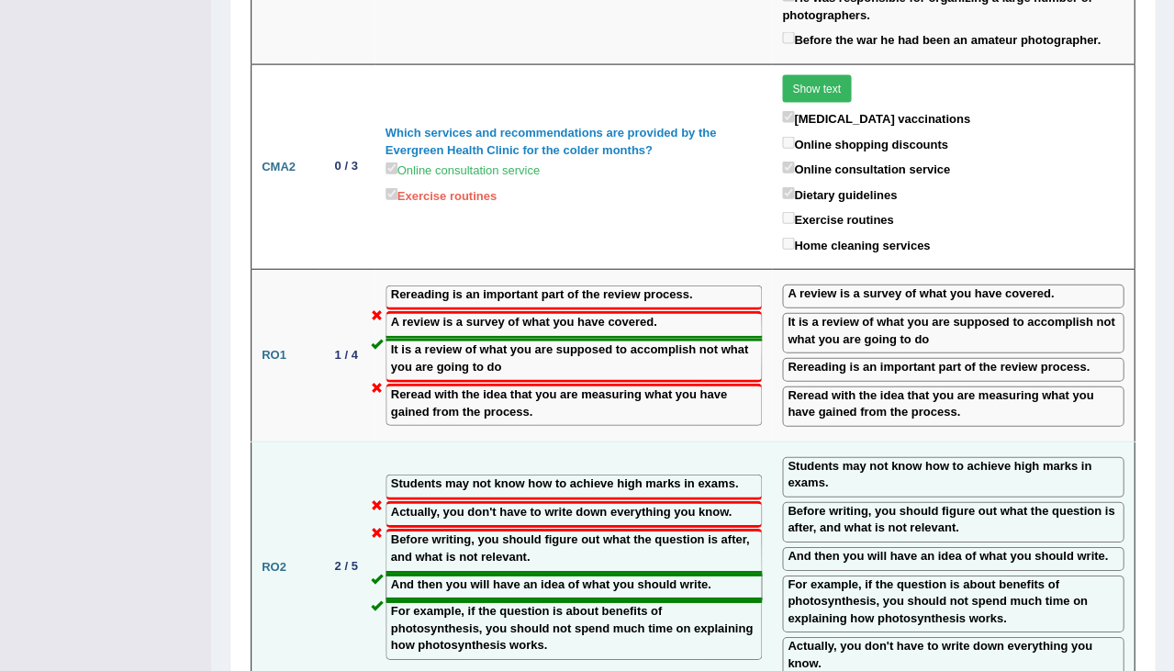
scroll to position [2454, 0]
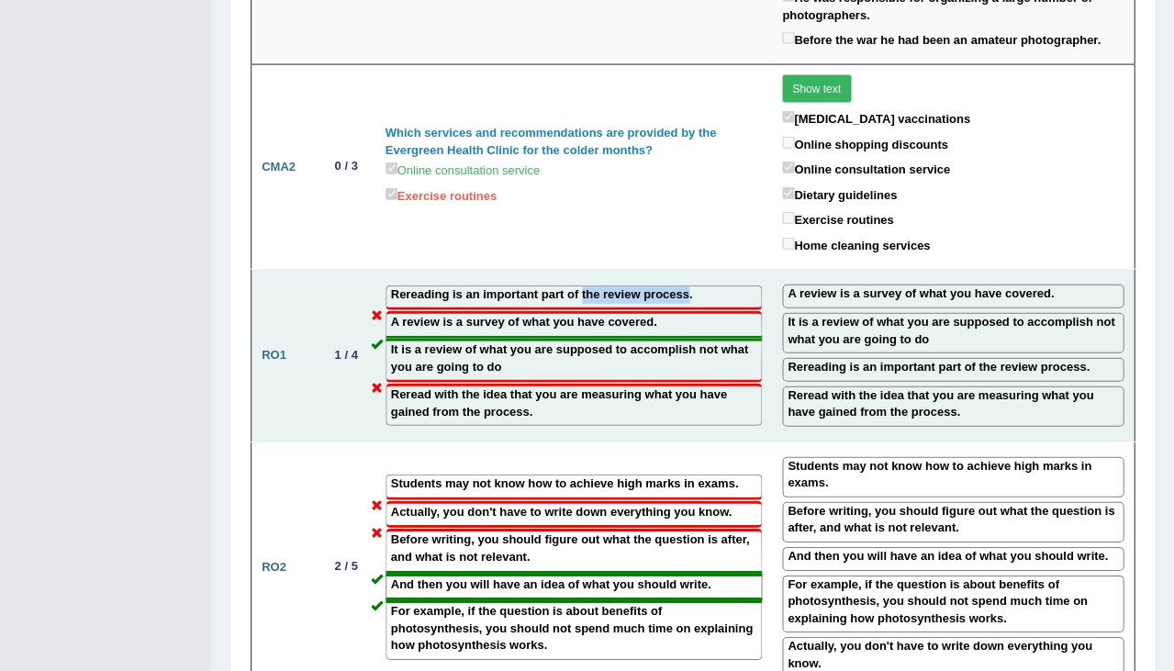
drag, startPoint x: 581, startPoint y: 171, endPoint x: 688, endPoint y: 179, distance: 106.8
click at [688, 286] on label "Rereading is an important part of the review process." at bounding box center [542, 294] width 302 height 17
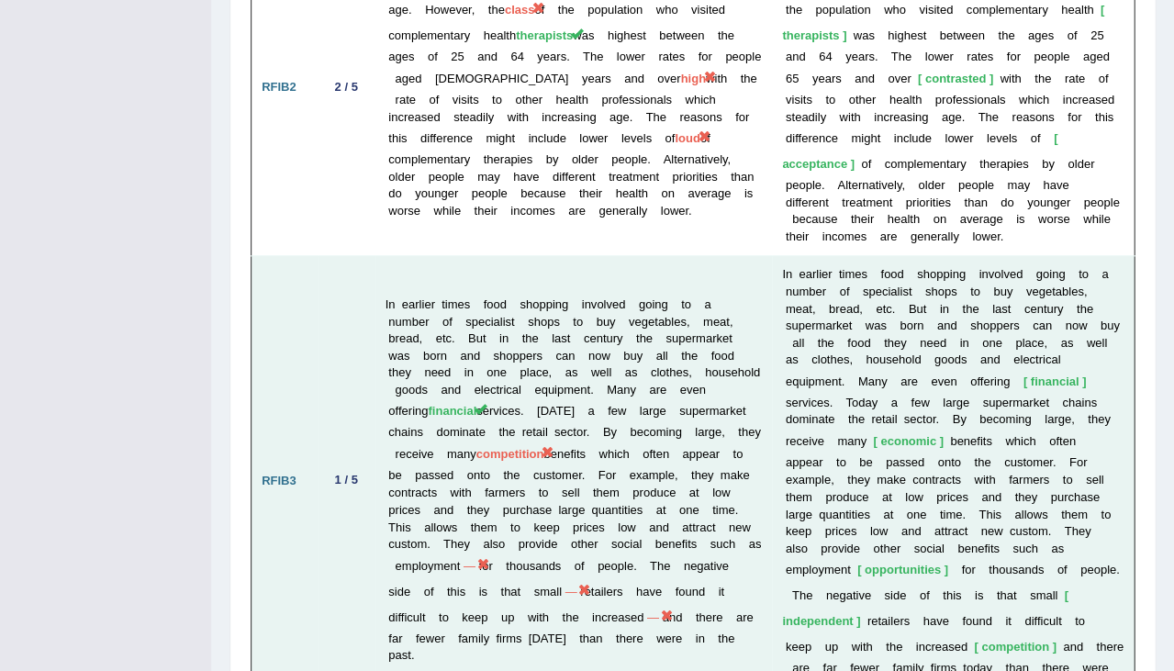
scroll to position [3487, 0]
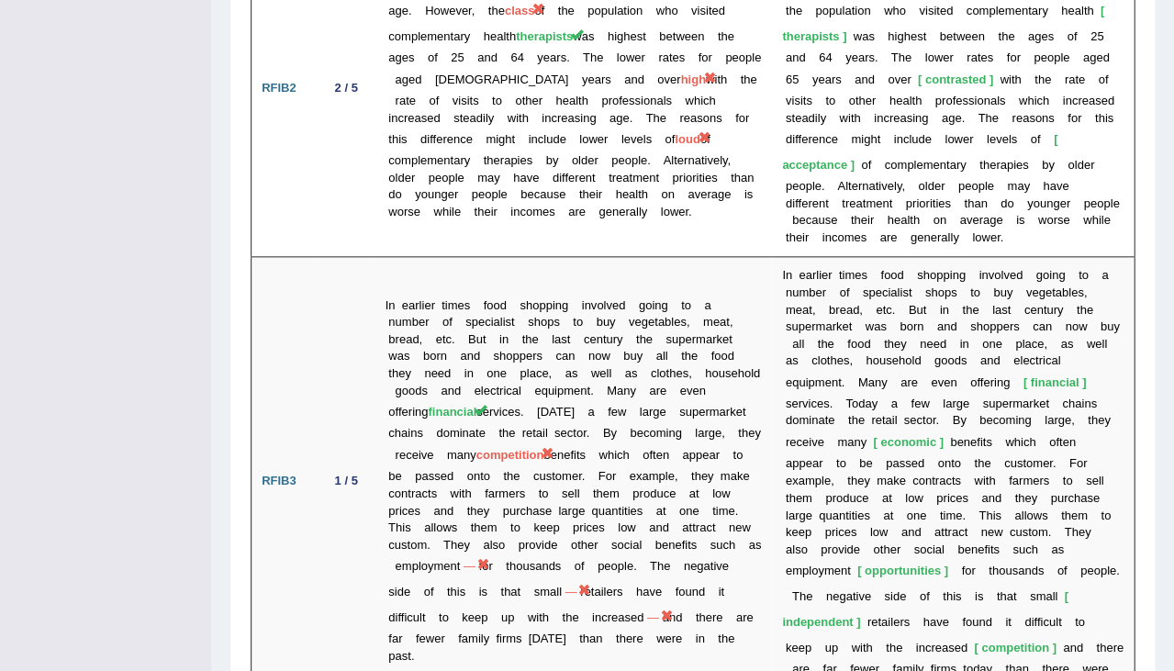
drag, startPoint x: 374, startPoint y: 478, endPoint x: 417, endPoint y: 475, distance: 43.2
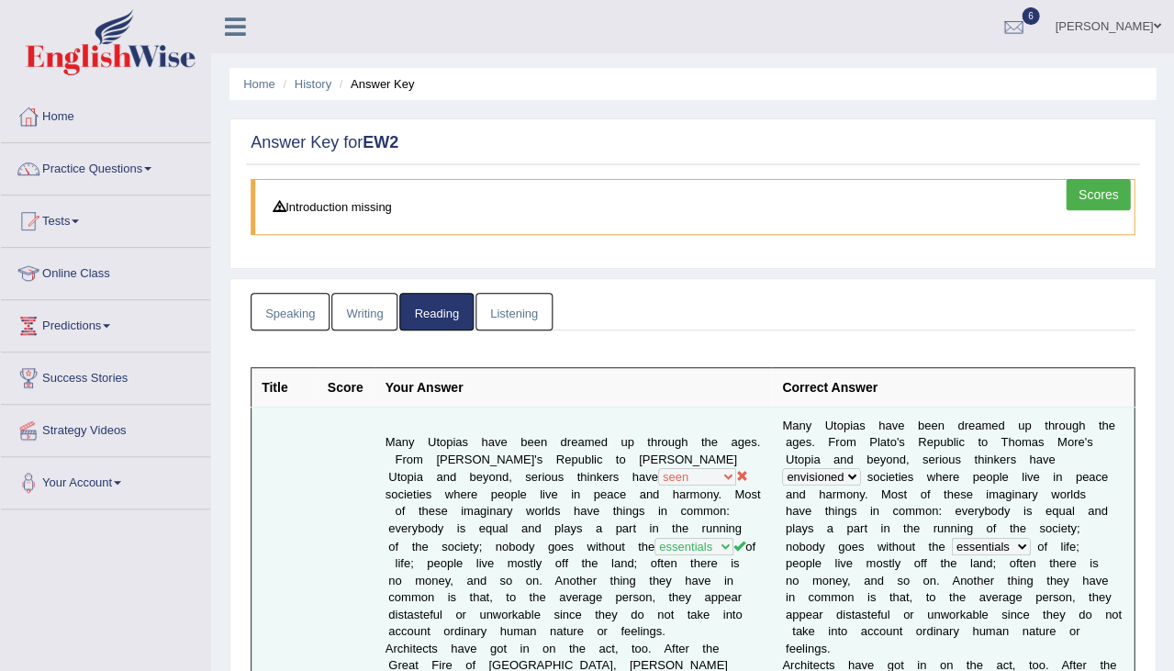
scroll to position [0, 0]
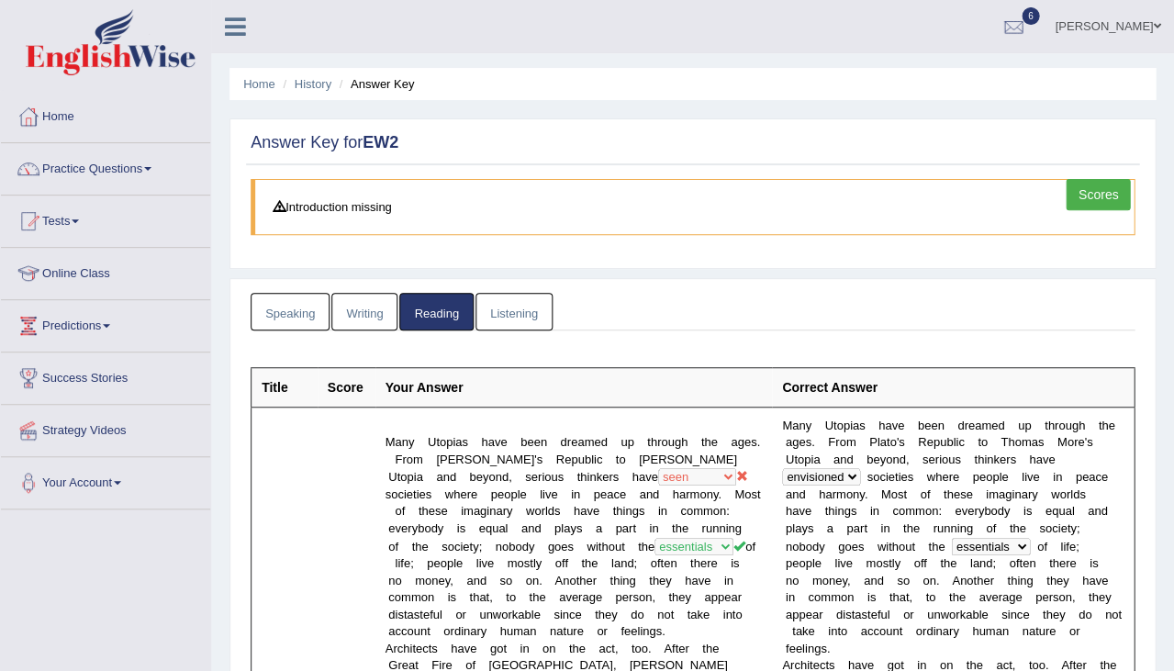
click at [532, 319] on link "Listening" at bounding box center [513, 312] width 77 height 38
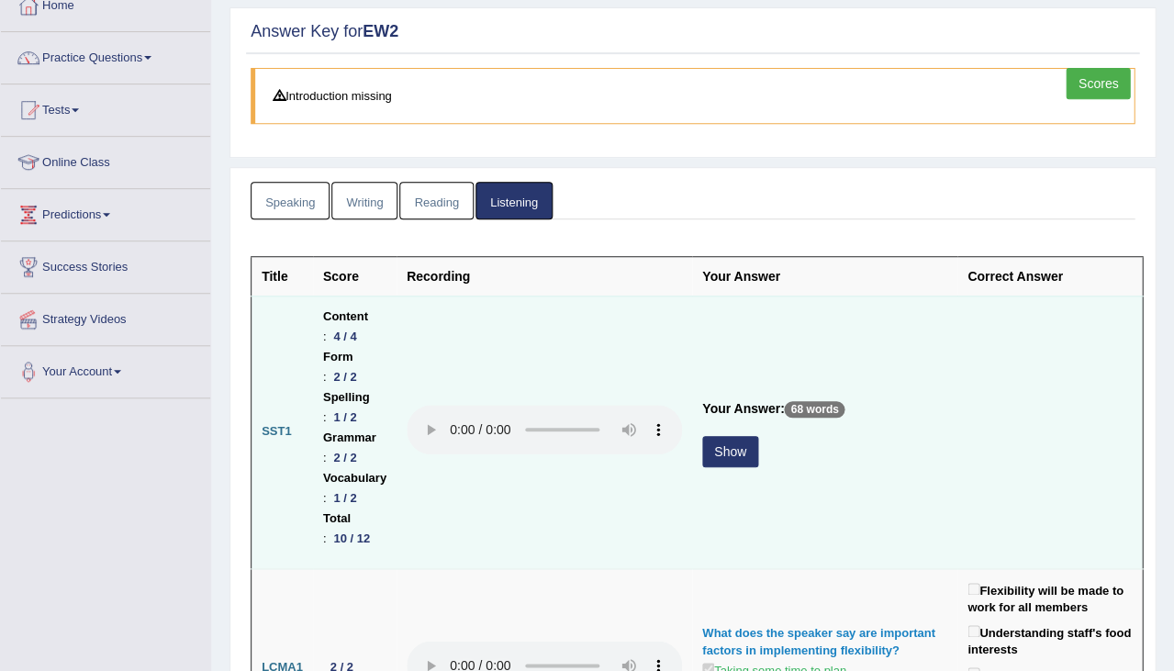
scroll to position [114, 0]
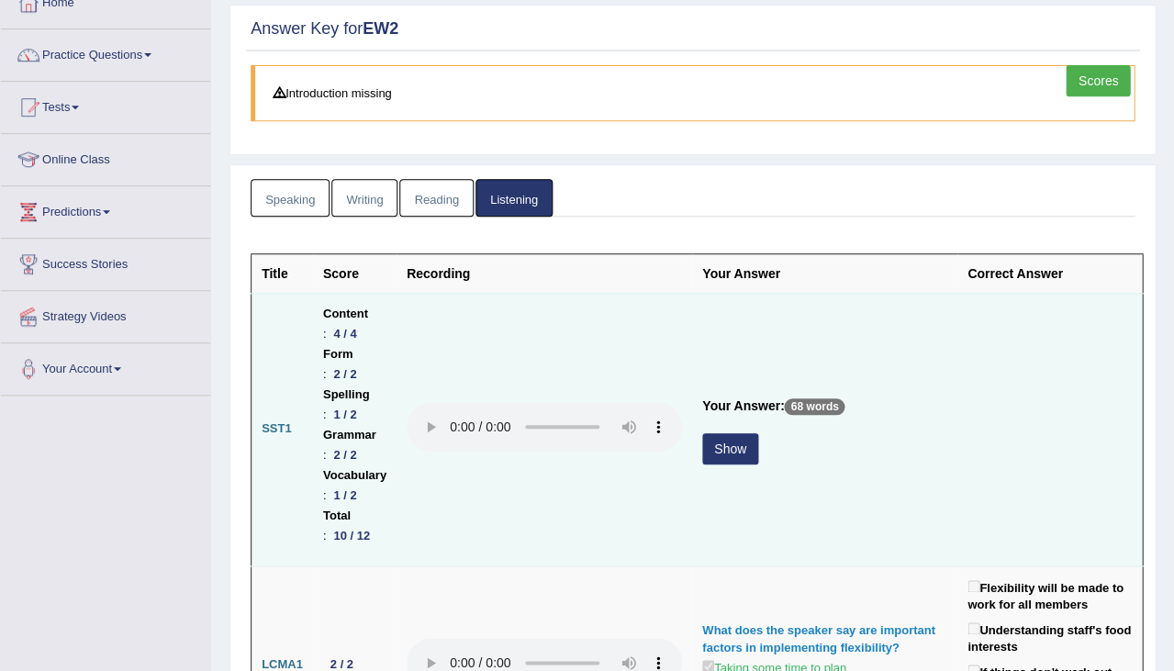
click at [758, 433] on button "Show" at bounding box center [730, 448] width 56 height 31
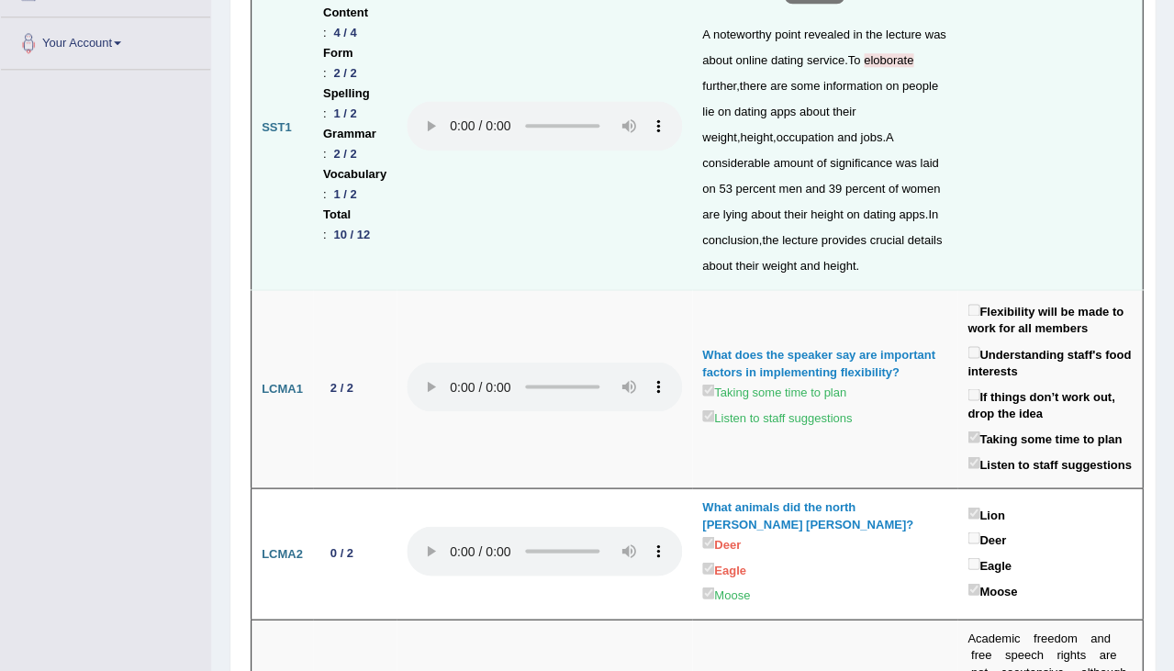
scroll to position [442, 0]
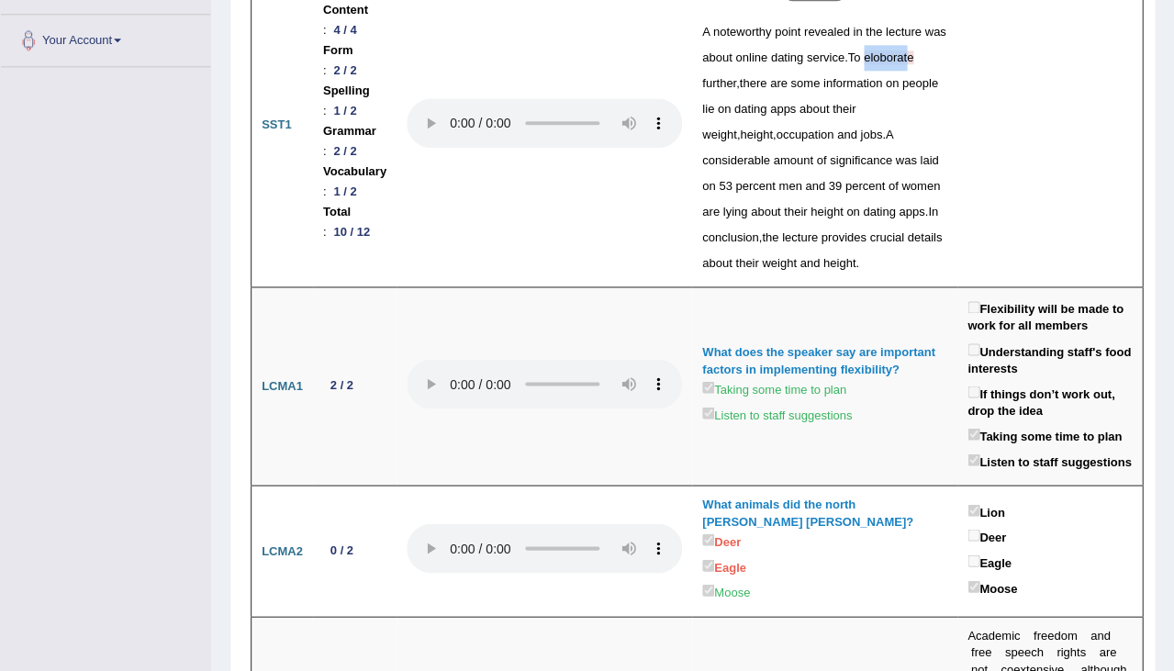
drag, startPoint x: 799, startPoint y: 75, endPoint x: 841, endPoint y: 75, distance: 41.3
click at [864, 64] on span "eloborate" at bounding box center [889, 57] width 50 height 14
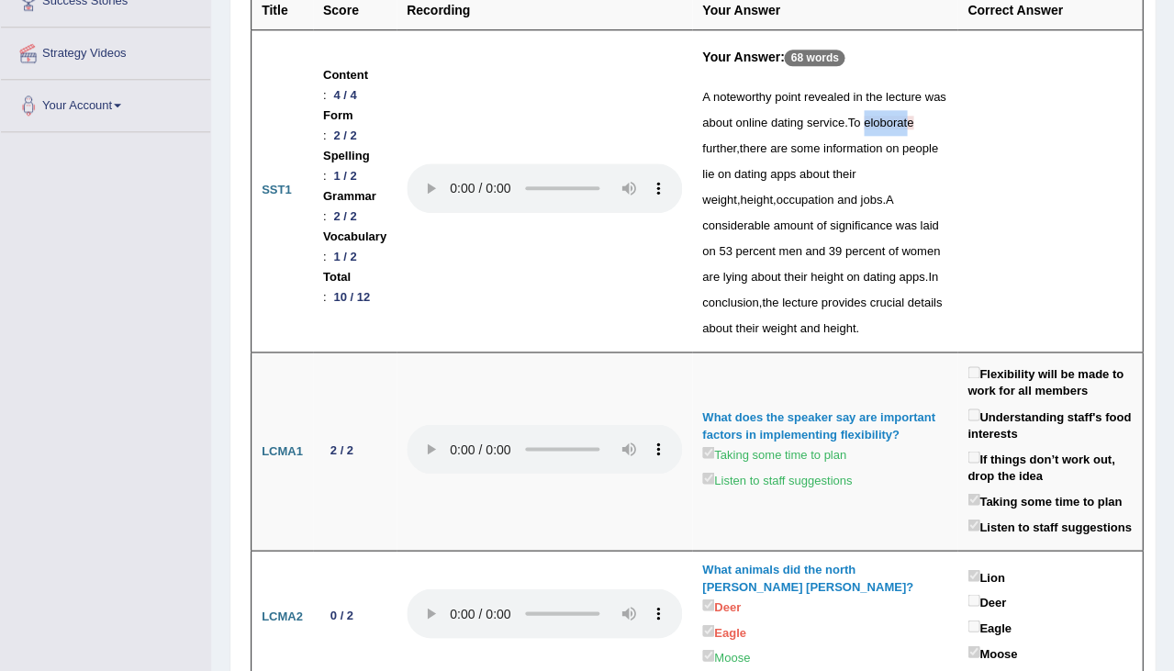
scroll to position [355, 0]
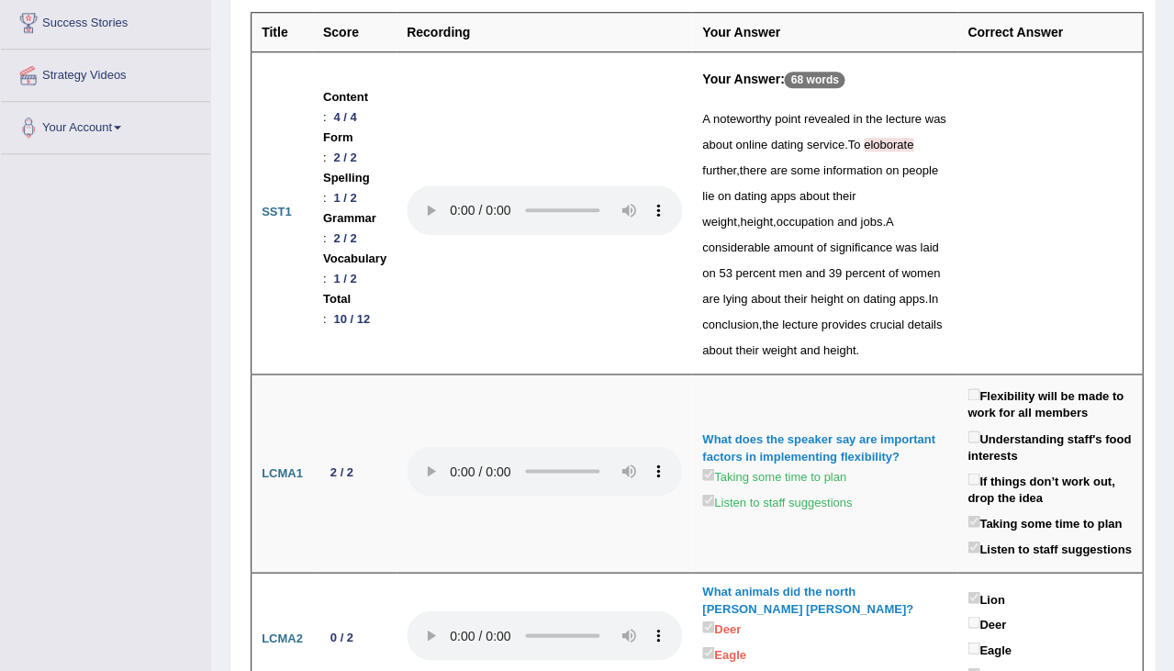
click at [930, 196] on td "Your Answer: 68 words A noteworthy point revealed in the lecture was about onli…" at bounding box center [824, 212] width 265 height 322
drag, startPoint x: 779, startPoint y: 214, endPoint x: 805, endPoint y: 222, distance: 27.0
click at [805, 222] on div "A noteworthy point revealed in the lecture was about online dating service . To…" at bounding box center [824, 234] width 245 height 257
drag, startPoint x: 797, startPoint y: 372, endPoint x: 826, endPoint y: 370, distance: 29.4
click at [826, 363] on div "A noteworthy point revealed in the lecture was about online dating service . To…" at bounding box center [824, 234] width 245 height 257
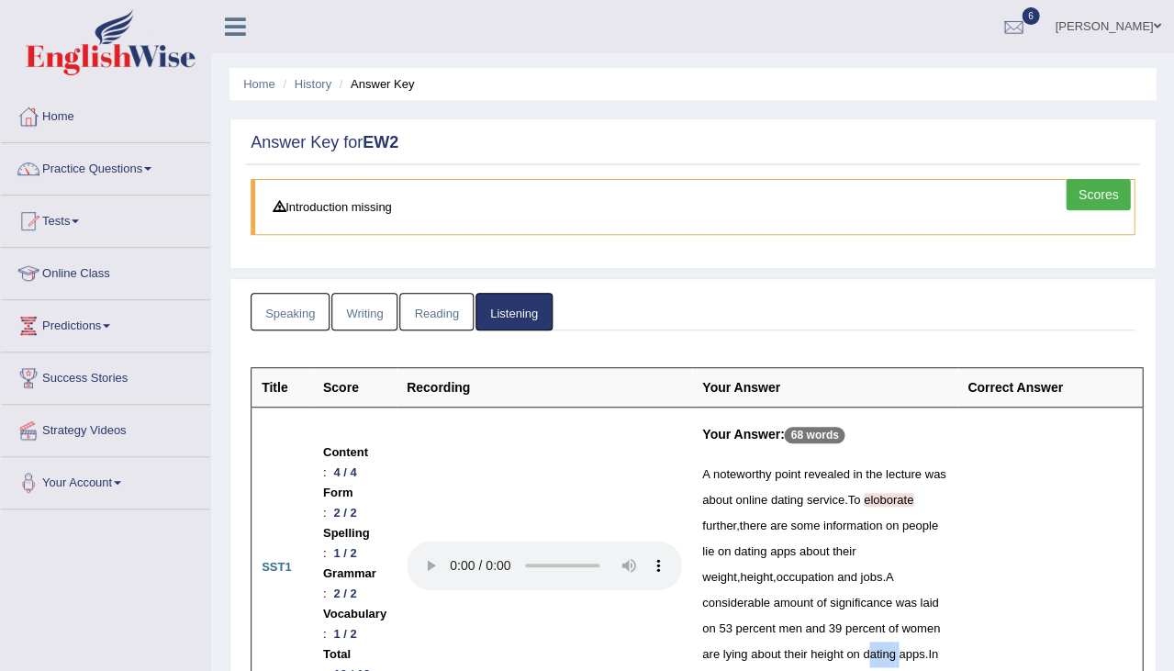
scroll to position [0, 0]
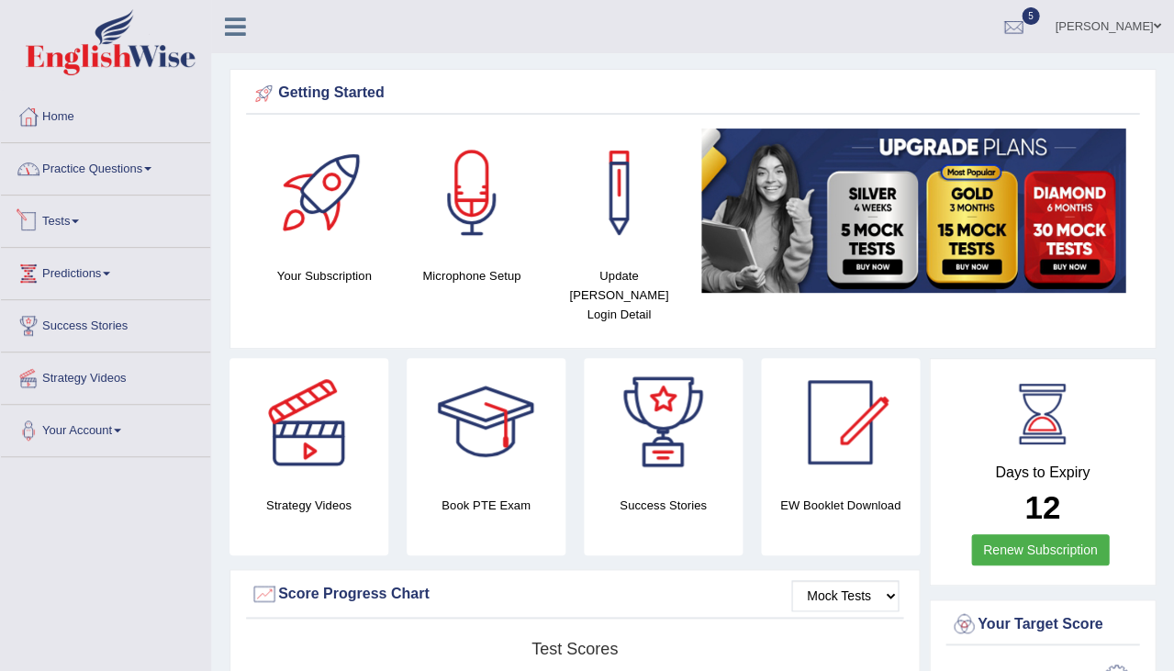
click at [106, 163] on link "Practice Questions" at bounding box center [105, 166] width 209 height 46
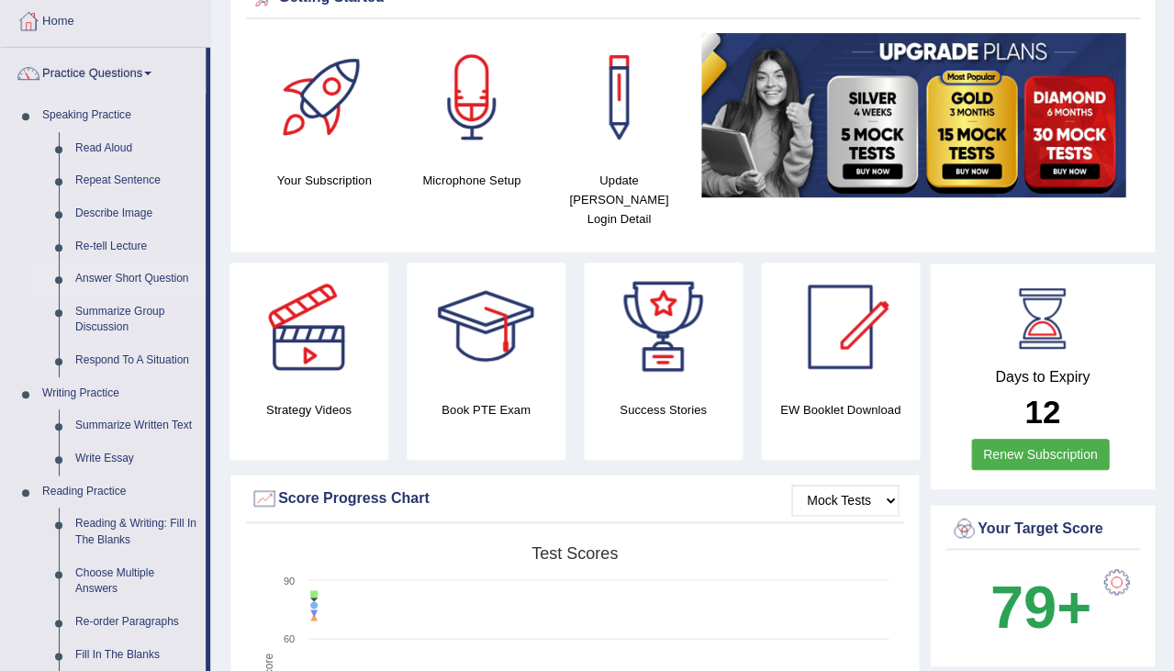
scroll to position [96, 0]
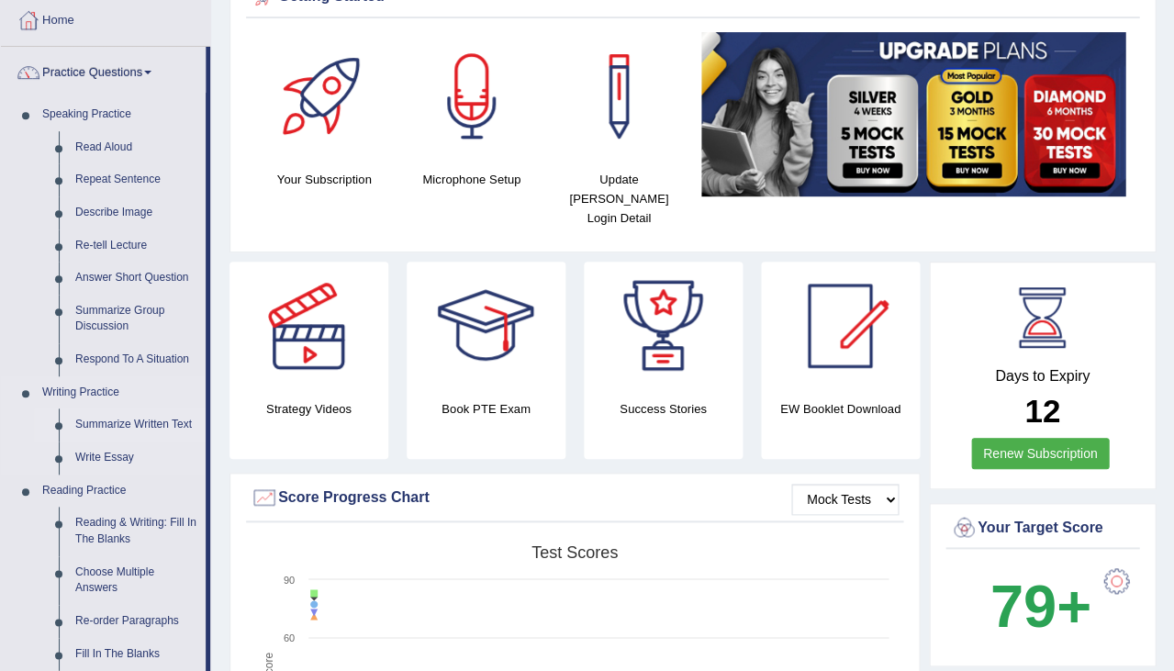
click at [115, 418] on link "Summarize Written Text" at bounding box center [136, 424] width 139 height 33
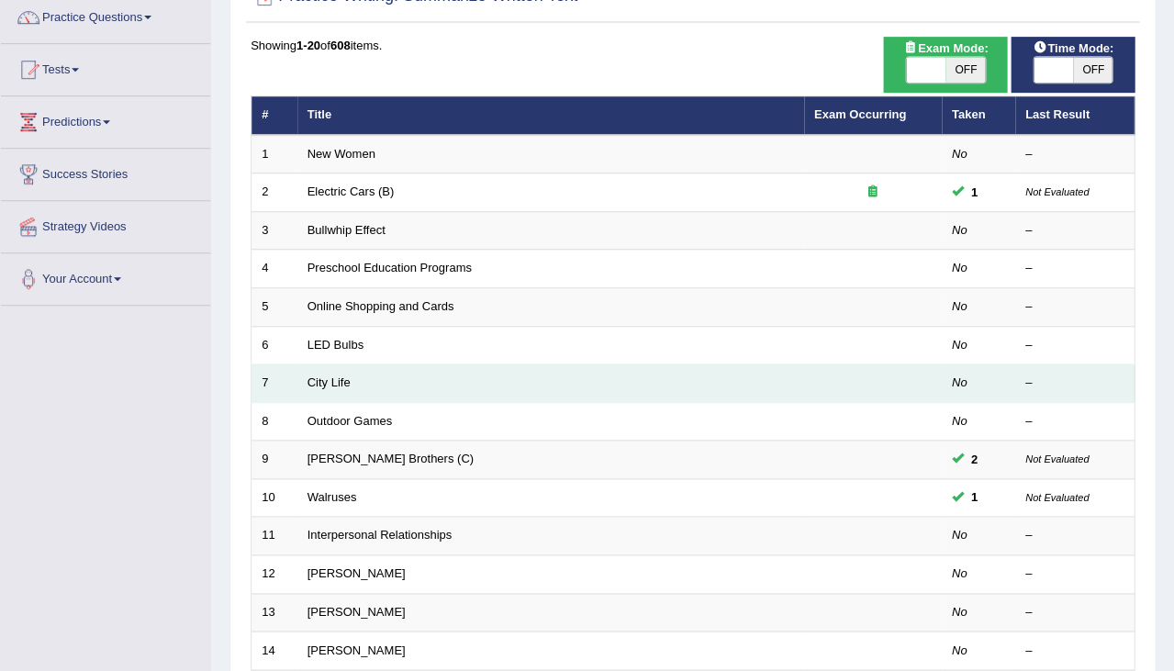
scroll to position [152, 0]
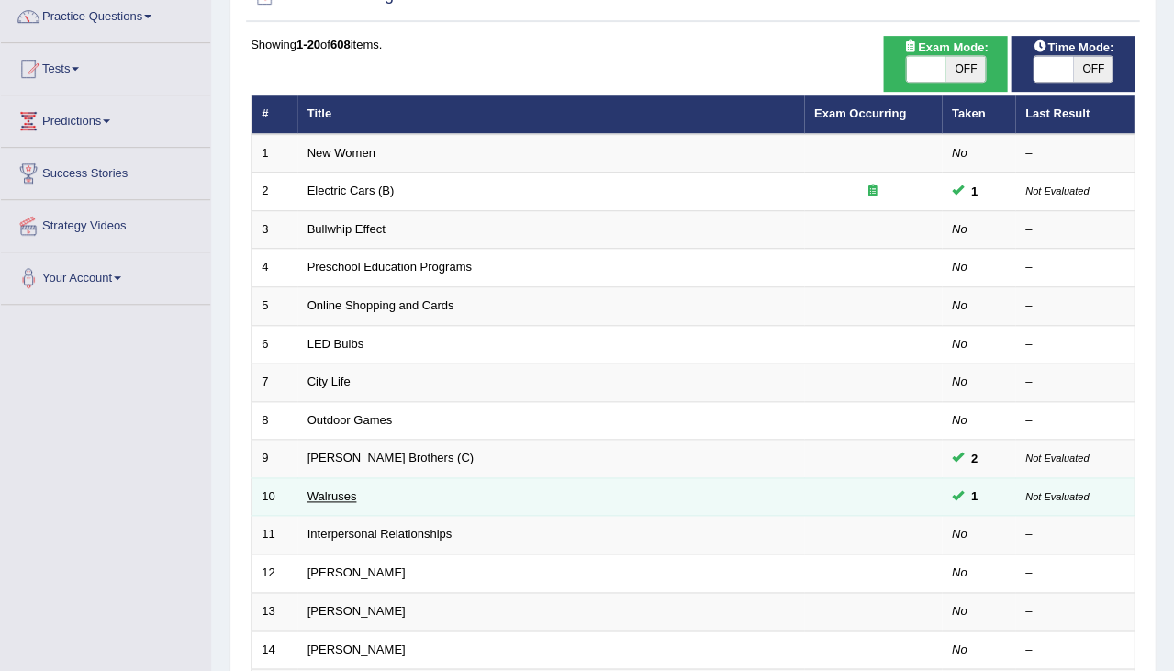
click at [343, 490] on link "Walruses" at bounding box center [332, 496] width 50 height 14
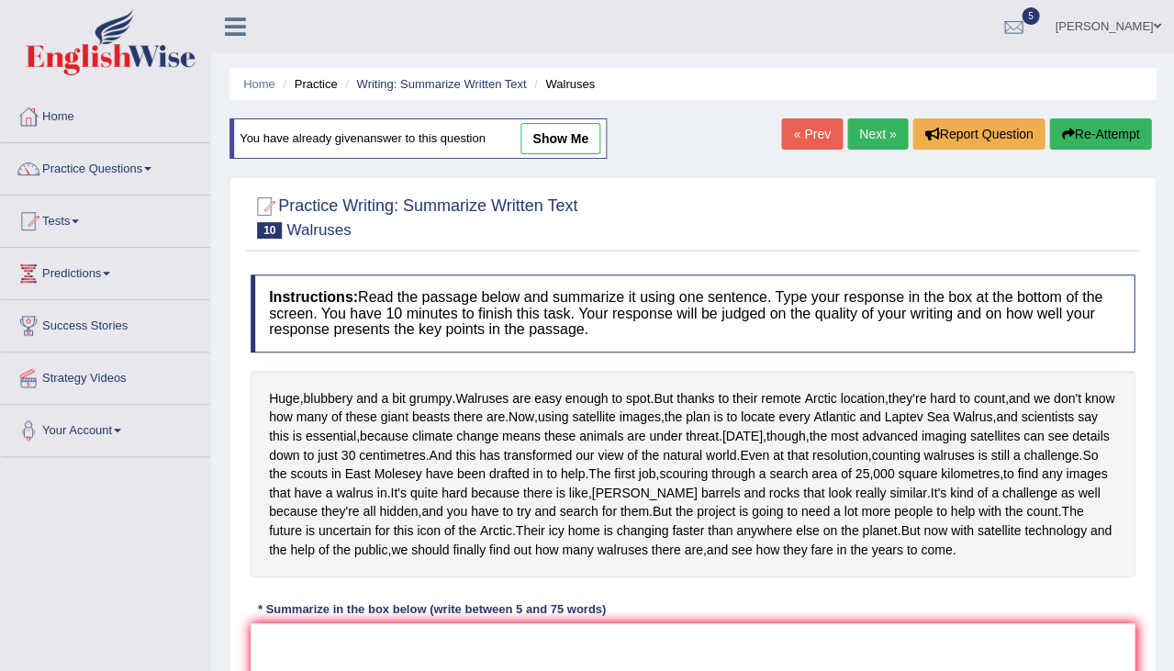
click at [582, 134] on link "show me" at bounding box center [560, 138] width 80 height 31
type textarea "Using satellite images, the plan is to locate every Atlantic and Laptev Sea Wal…"
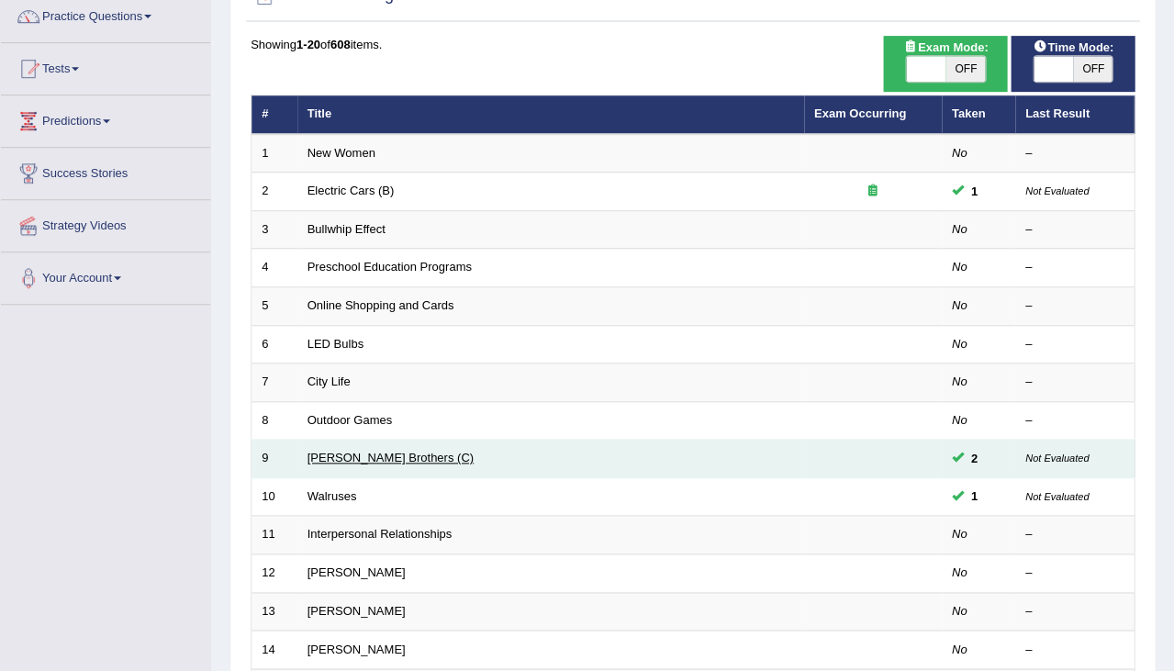
click at [330, 451] on link "[PERSON_NAME] Brothers (C)" at bounding box center [390, 458] width 166 height 14
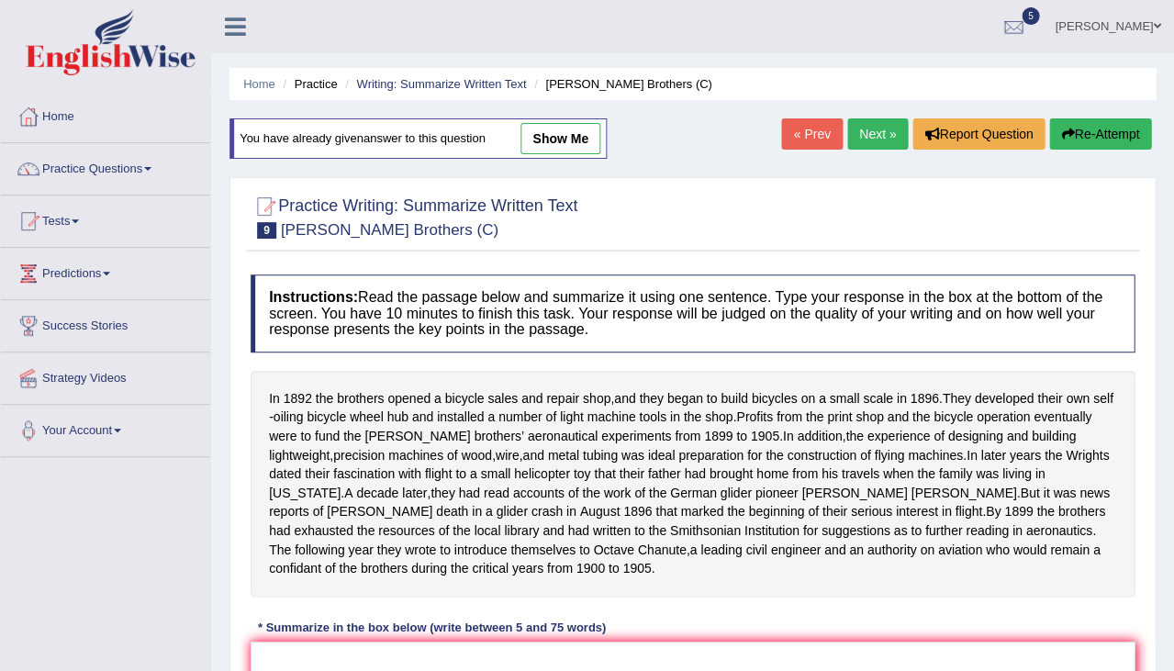
click at [577, 133] on link "show me" at bounding box center [560, 138] width 80 height 31
type textarea "In 1892 brothers developed their own self-oiling bicycle wheel hub and installe…"
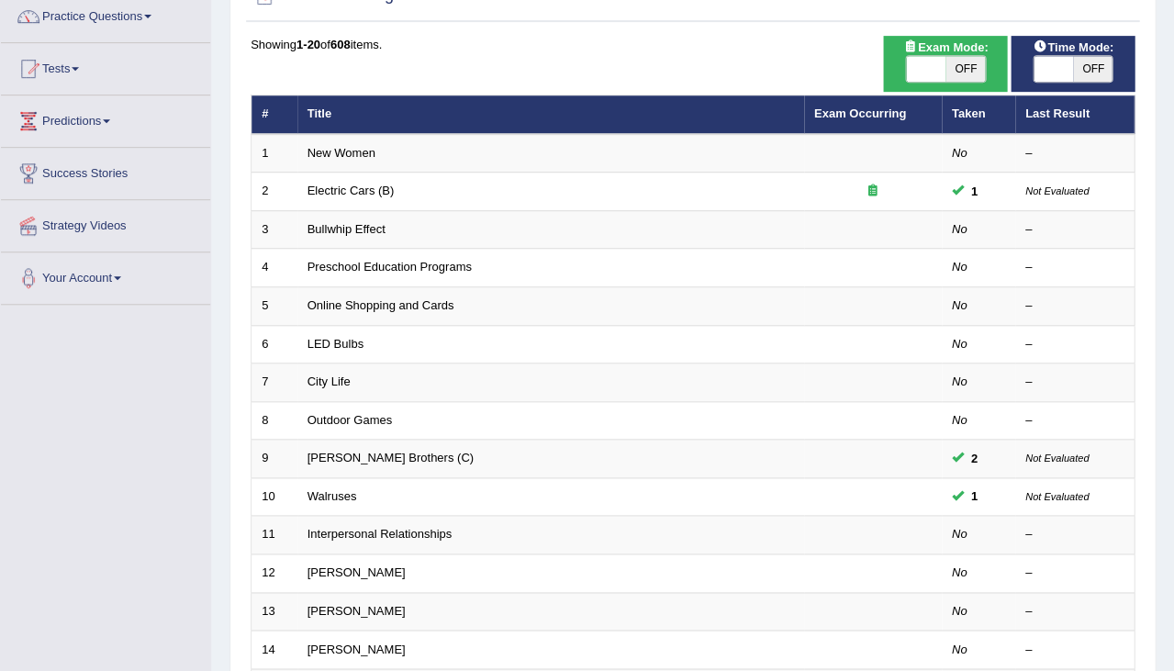
click at [963, 84] on div "Exam Mode: ON OFF" at bounding box center [945, 64] width 124 height 56
click at [962, 58] on span "OFF" at bounding box center [964, 69] width 39 height 26
checkbox input "true"
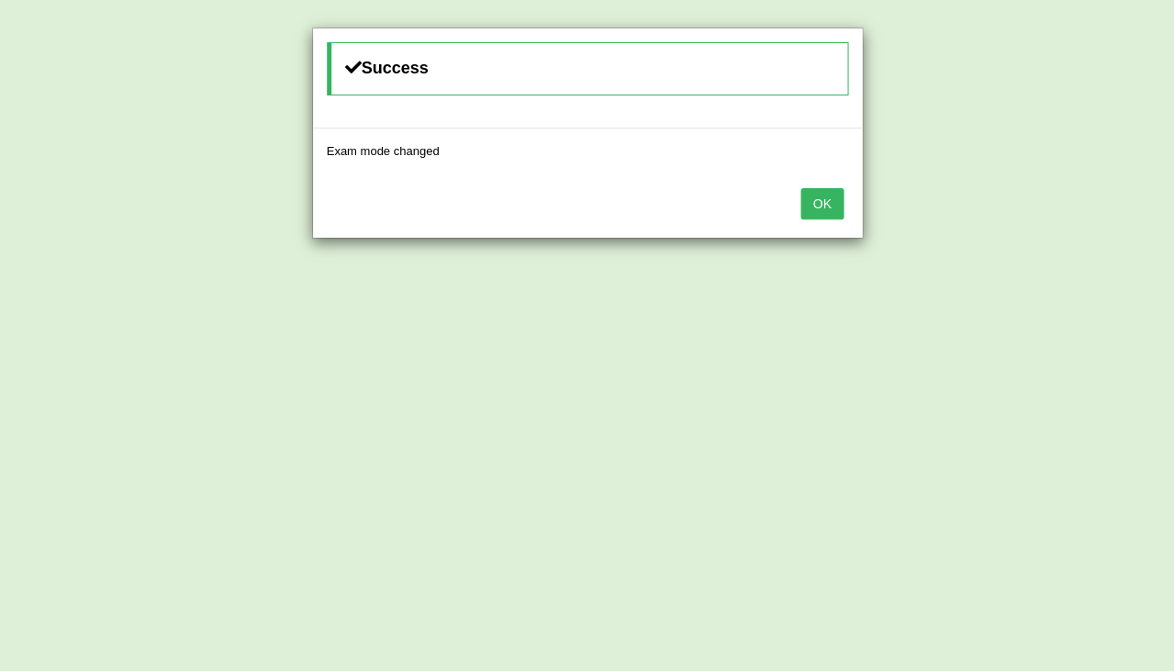
click at [831, 188] on button "OK" at bounding box center [821, 203] width 42 height 31
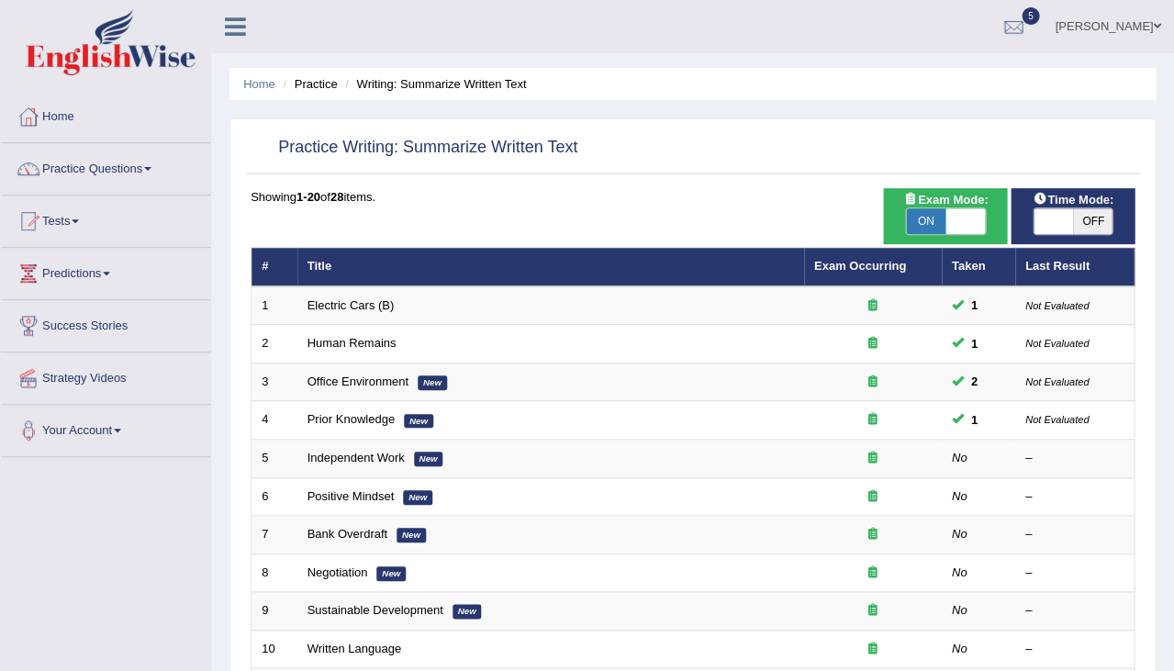
click at [71, 173] on link "Practice Questions" at bounding box center [105, 166] width 209 height 46
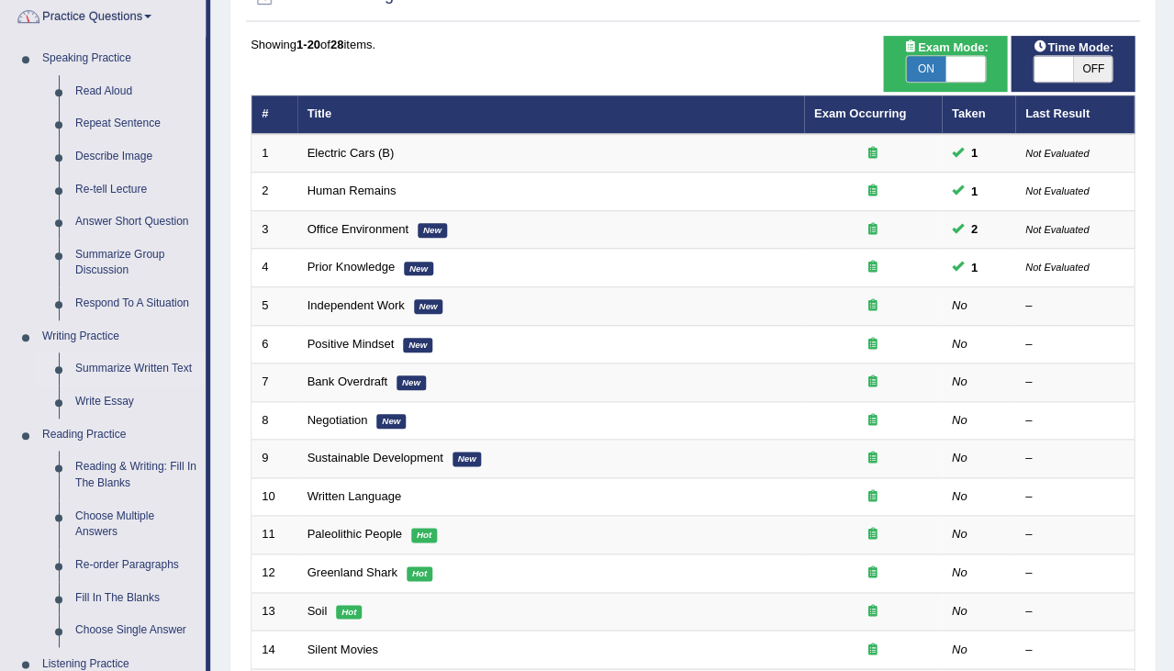
click at [125, 23] on link "Practice Questions" at bounding box center [103, 14] width 205 height 46
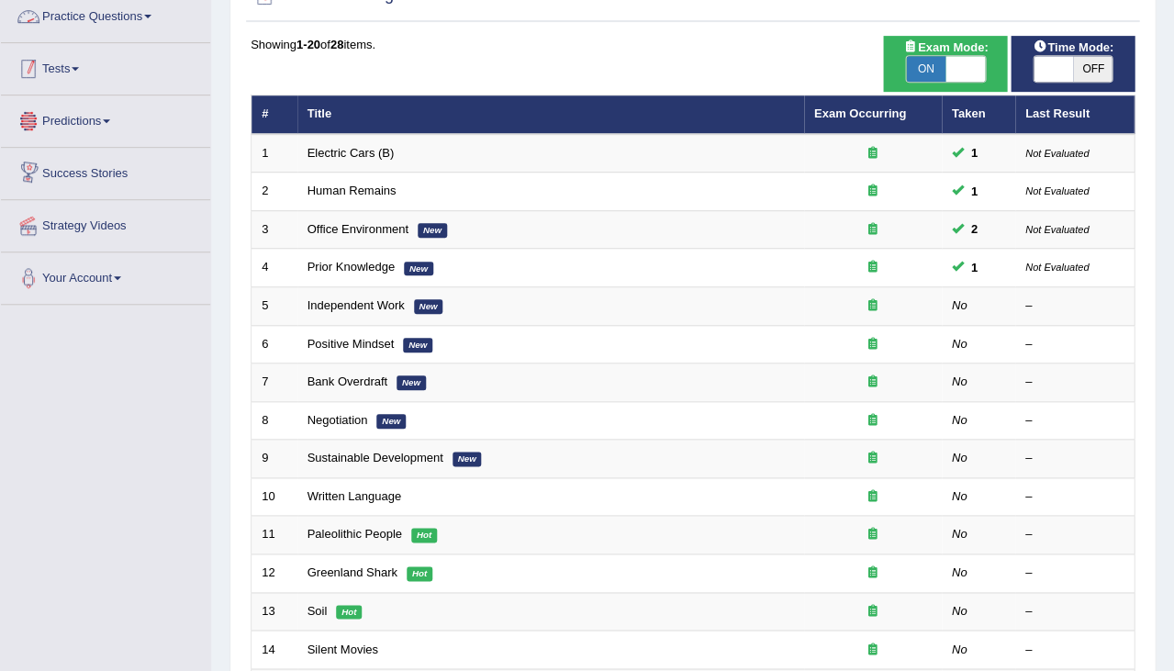
click at [51, 66] on link "Tests" at bounding box center [105, 66] width 209 height 46
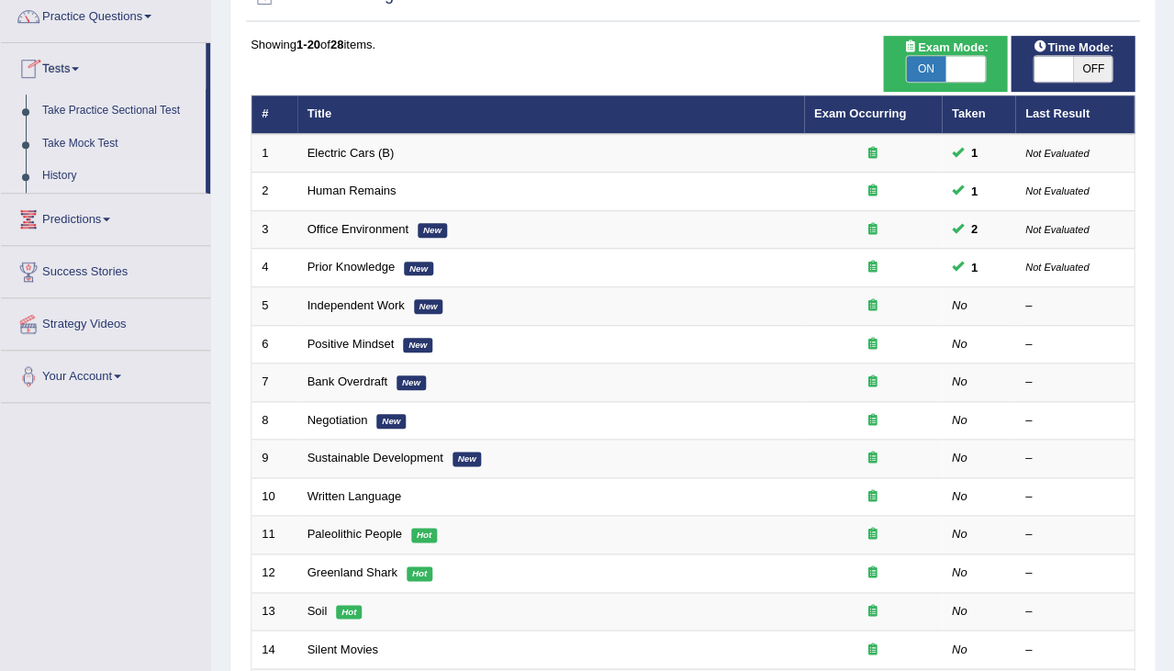
click at [66, 169] on link "History" at bounding box center [120, 176] width 172 height 33
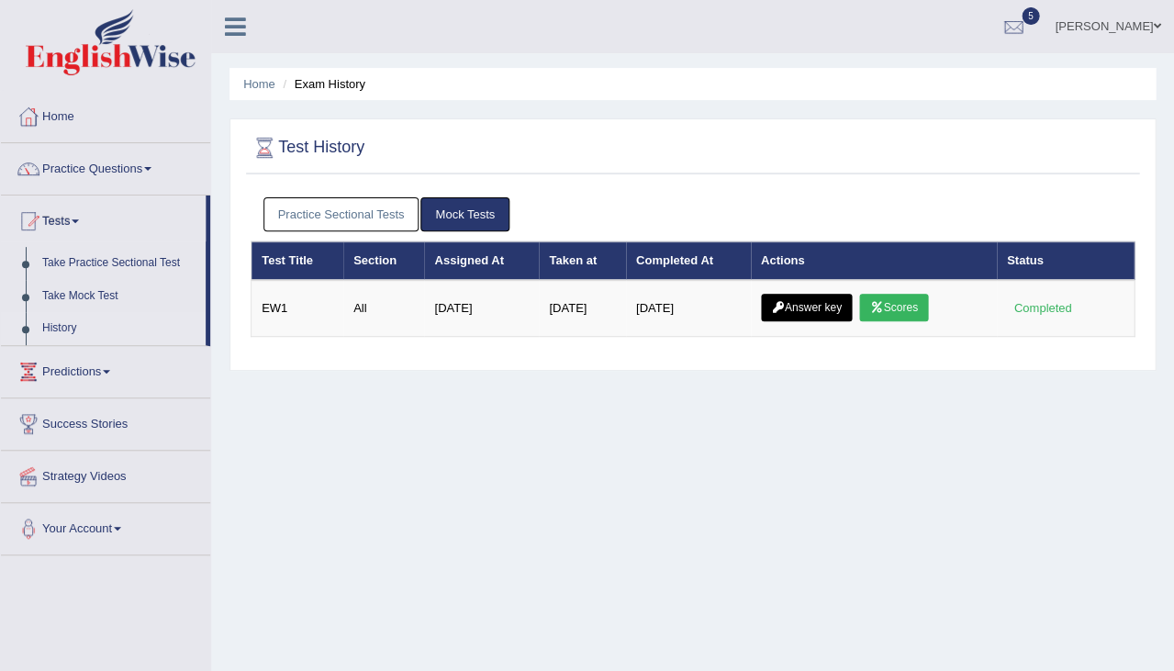
click at [398, 217] on link "Practice Sectional Tests" at bounding box center [341, 214] width 156 height 34
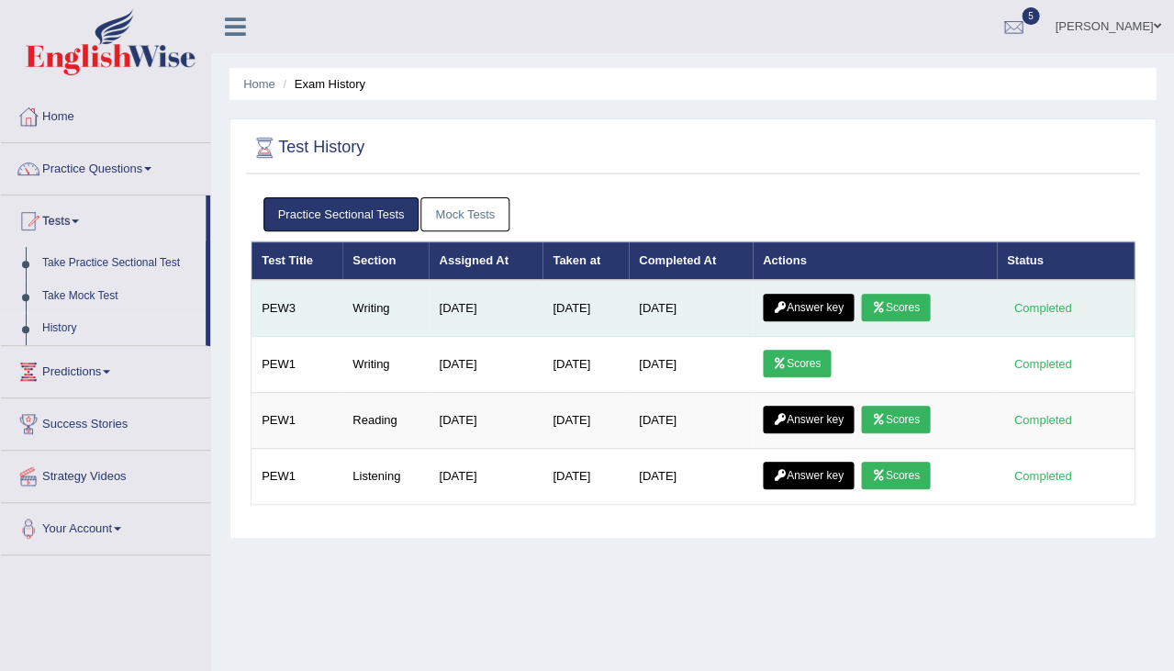
click at [827, 313] on link "Answer key" at bounding box center [808, 308] width 91 height 28
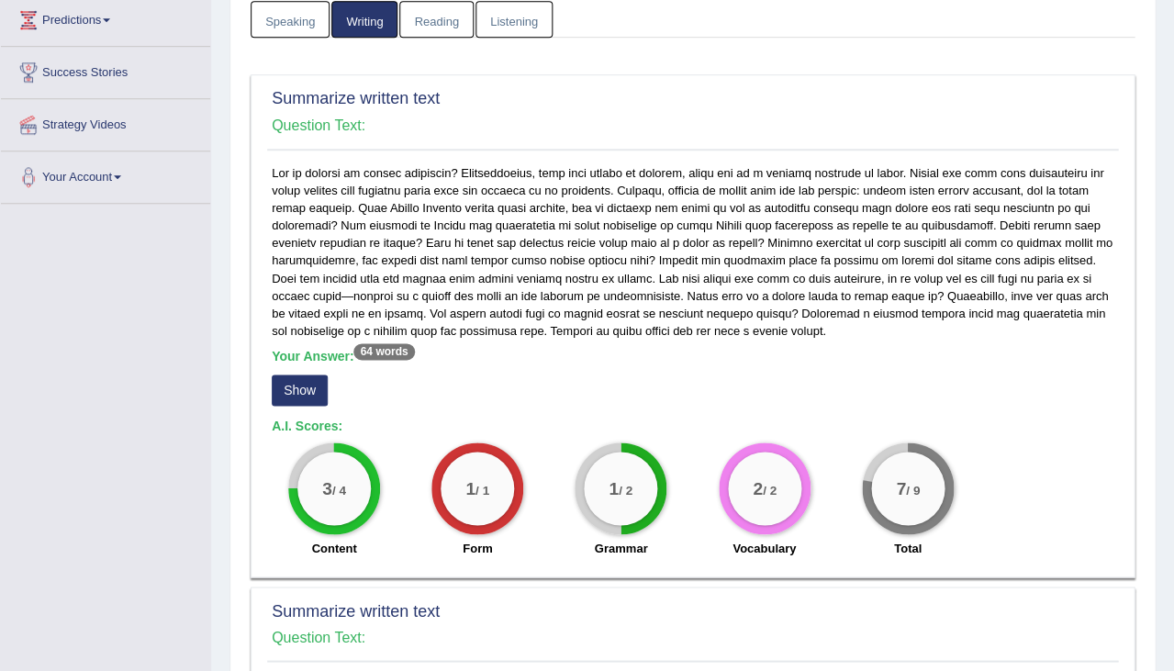
scroll to position [254, 0]
click at [307, 383] on button "Show" at bounding box center [300, 389] width 56 height 31
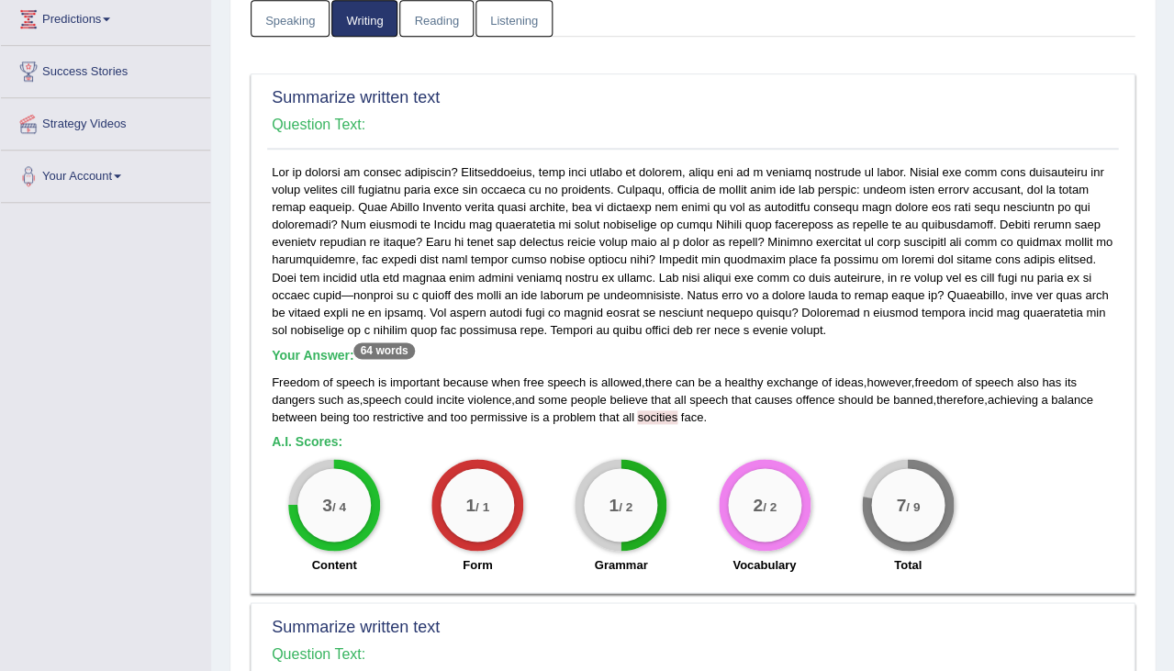
click at [384, 375] on span "is" at bounding box center [382, 382] width 8 height 14
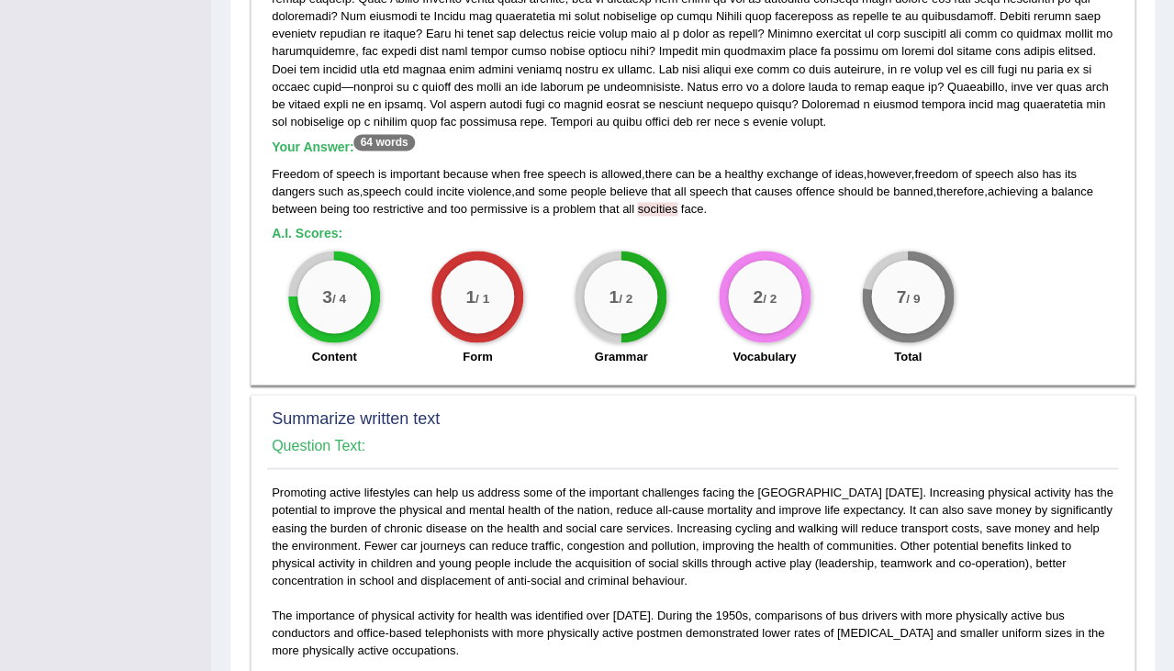
scroll to position [713, 0]
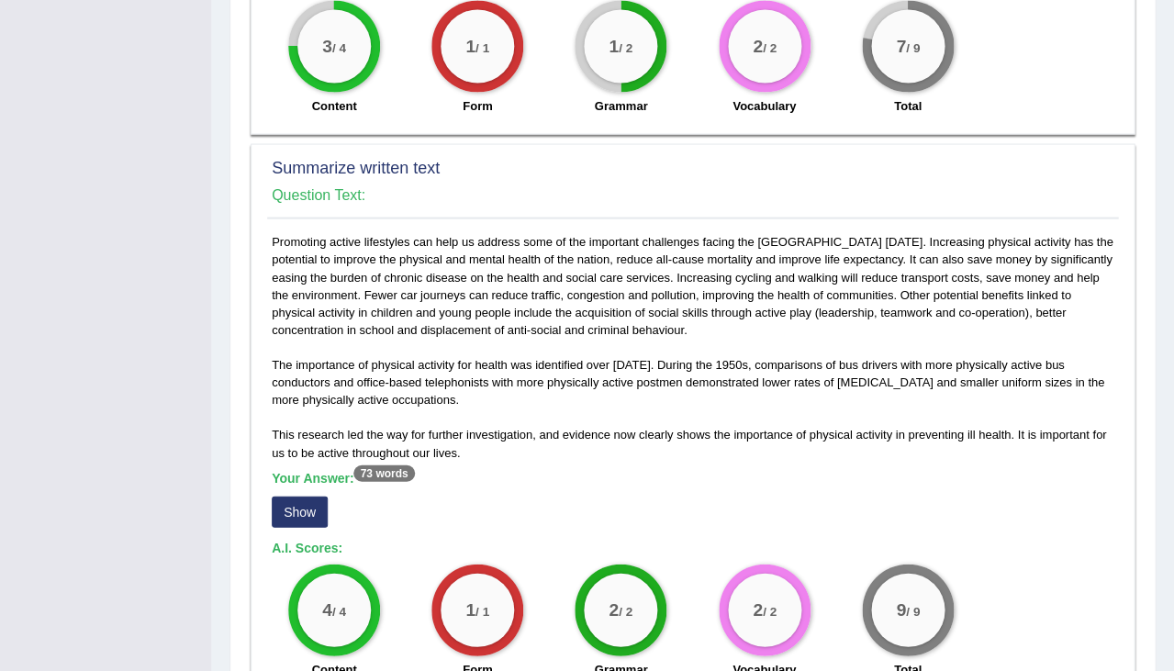
click at [303, 496] on button "Show" at bounding box center [300, 511] width 56 height 31
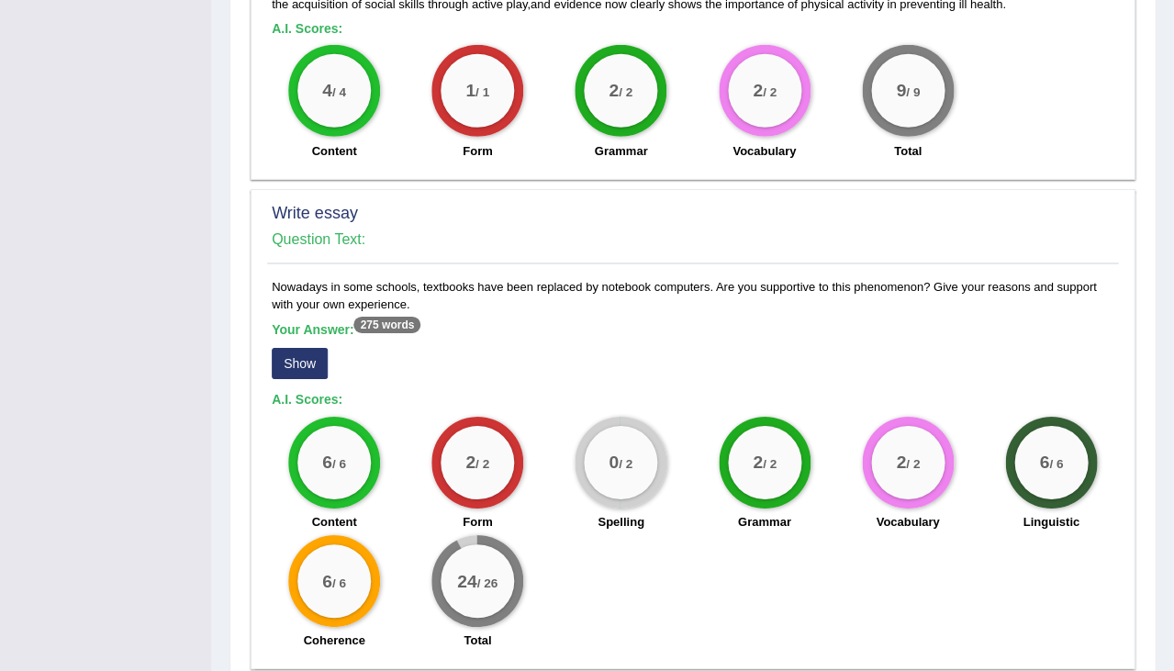
scroll to position [1278, 0]
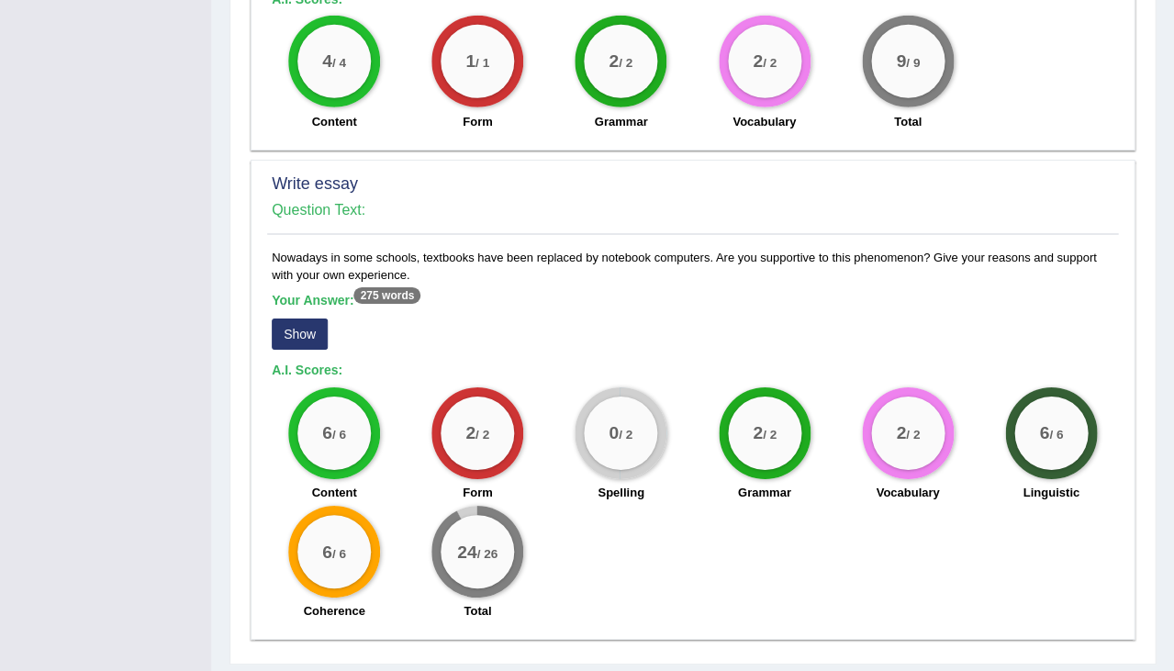
click at [307, 319] on button "Show" at bounding box center [300, 334] width 56 height 31
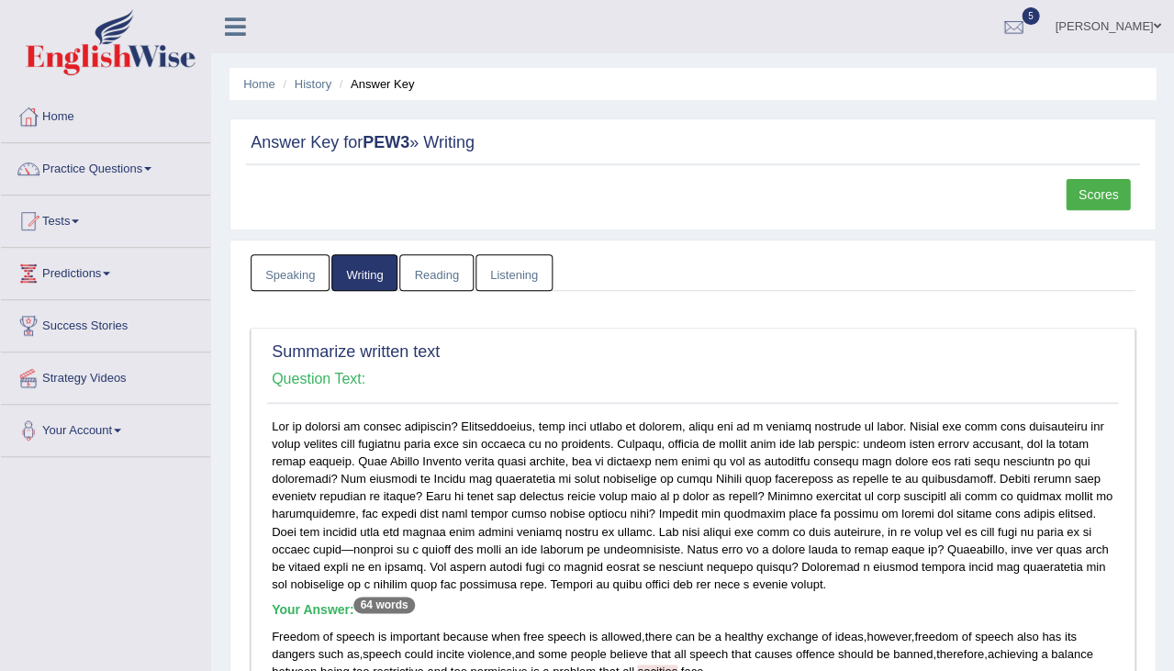
scroll to position [0, 0]
click at [42, 124] on link "Home" at bounding box center [105, 114] width 209 height 46
